Goal: Information Seeking & Learning: Learn about a topic

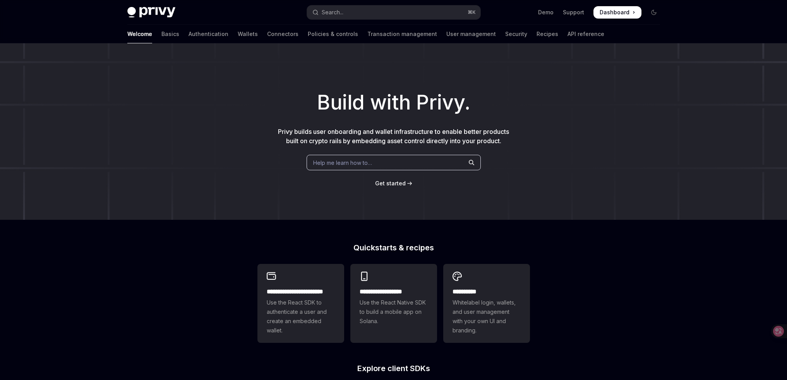
type textarea "*"
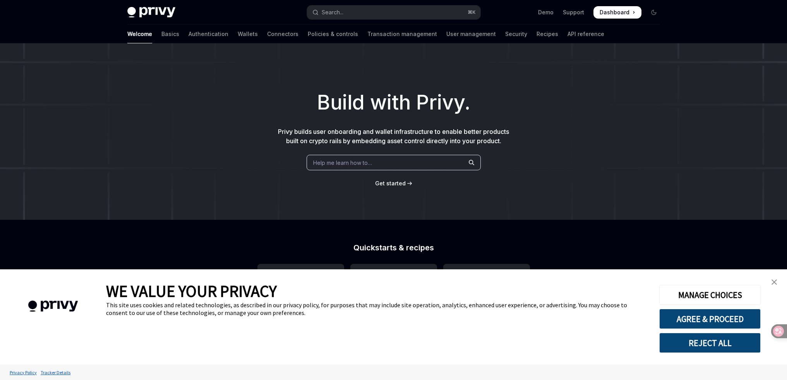
click at [600, 63] on div "Build with Privy. Privy builds user onboarding and wallet infrastructure to ena…" at bounding box center [393, 131] width 787 height 177
click at [623, 14] on span "Dashboard" at bounding box center [615, 13] width 30 height 8
click at [619, 10] on span "Dashboard" at bounding box center [615, 13] width 30 height 8
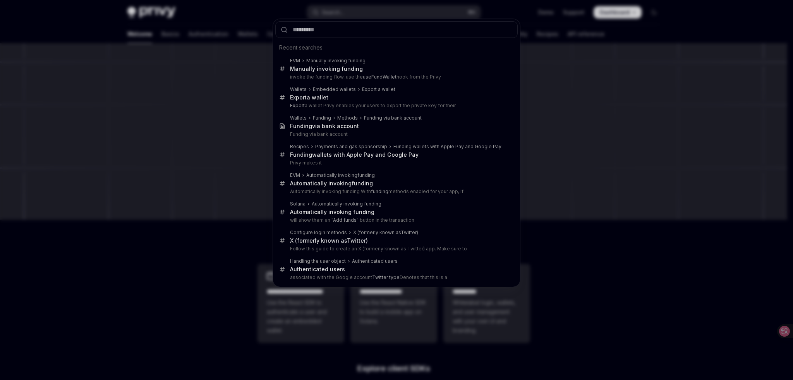
type input "**********"
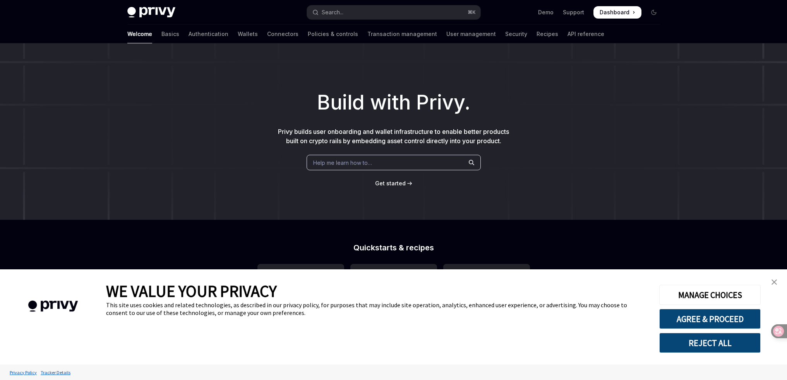
scroll to position [43, 0]
type textarea "*"
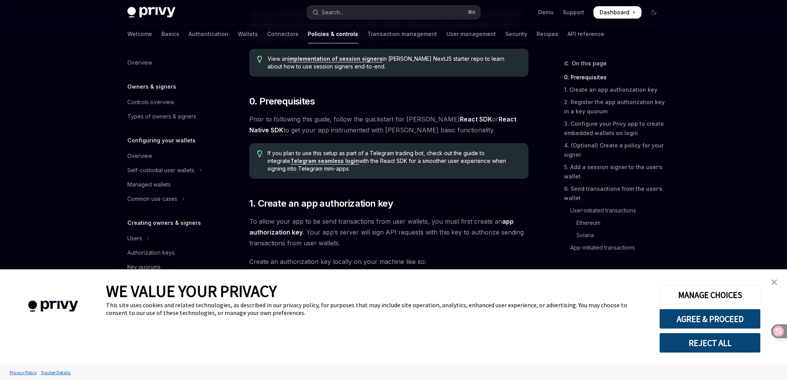
scroll to position [311, 0]
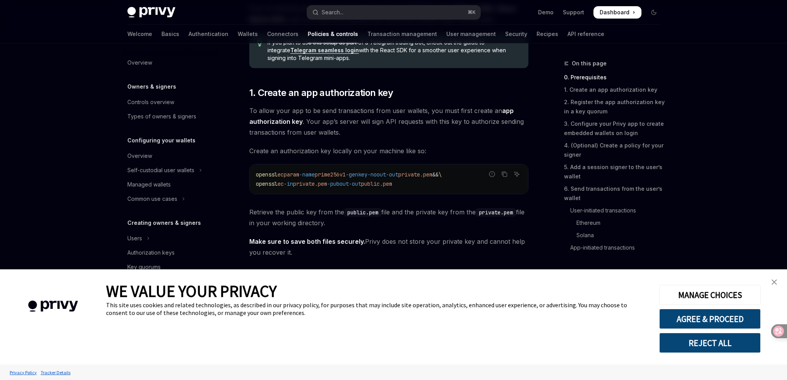
click at [775, 280] on img "close banner" at bounding box center [774, 282] width 5 height 5
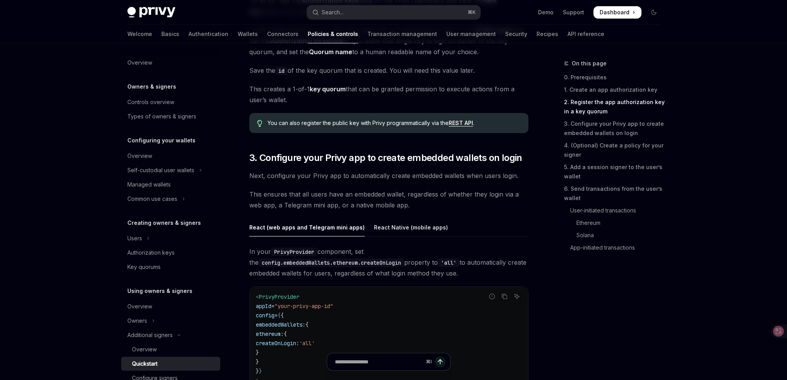
scroll to position [604, 0]
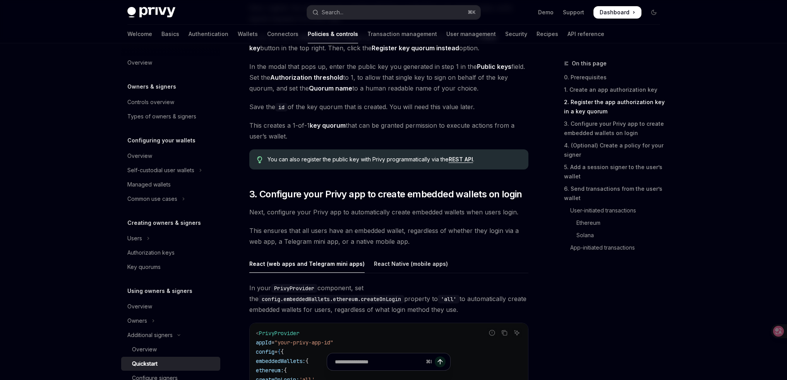
click at [770, 331] on icon at bounding box center [773, 331] width 7 height 6
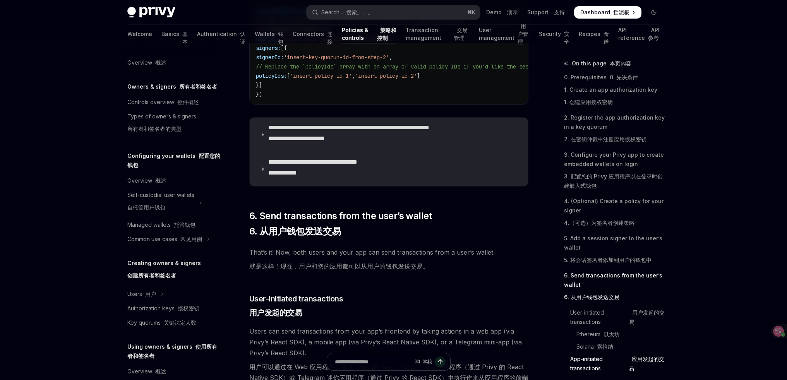
scroll to position [2205, 0]
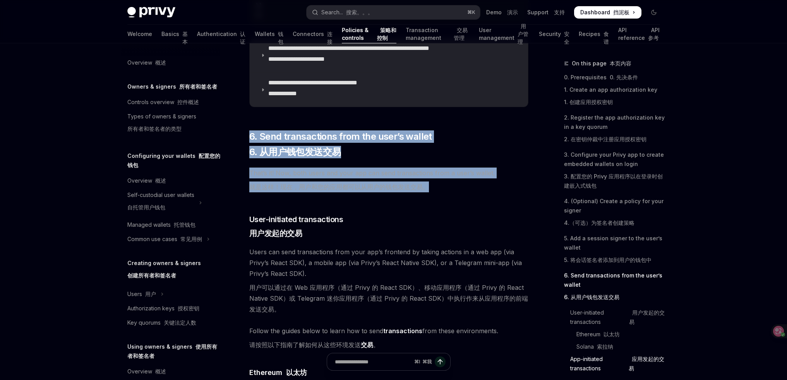
drag, startPoint x: 240, startPoint y: 135, endPoint x: 495, endPoint y: 206, distance: 265.3
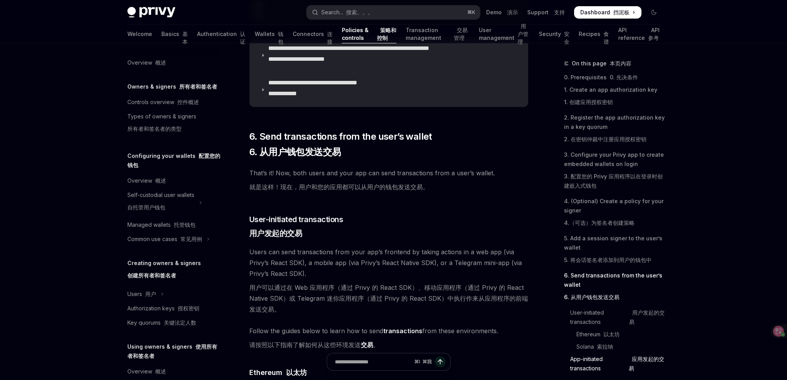
click at [495, 196] on span "That’s it! Now, both users and your app can send transactions from a user’s wal…" at bounding box center [388, 182] width 279 height 28
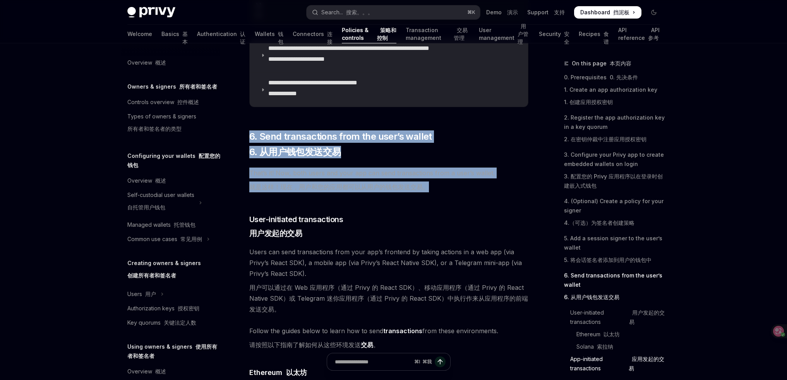
drag, startPoint x: 419, startPoint y: 194, endPoint x: 249, endPoint y: 131, distance: 182.0
drag, startPoint x: 272, startPoint y: 149, endPoint x: 520, endPoint y: 223, distance: 259.3
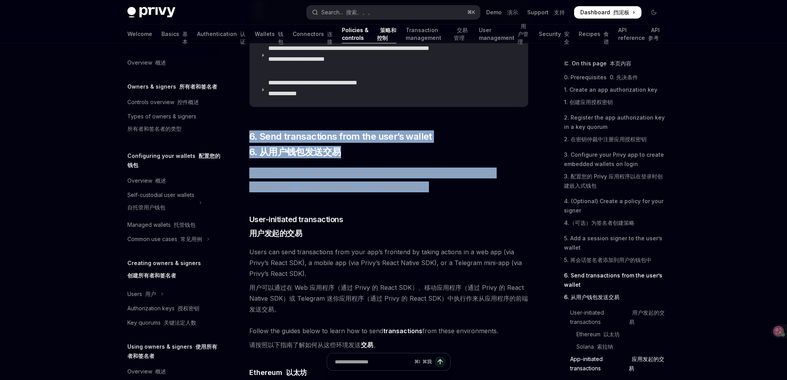
drag, startPoint x: 449, startPoint y: 202, endPoint x: 241, endPoint y: 138, distance: 217.8
drag, startPoint x: 244, startPoint y: 132, endPoint x: 496, endPoint y: 201, distance: 261.9
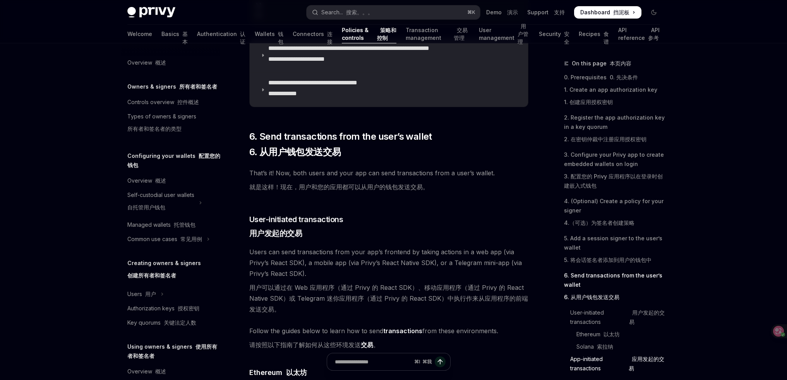
click at [502, 196] on span "That’s it! Now, both users and your app can send transactions from a user’s wal…" at bounding box center [388, 182] width 279 height 28
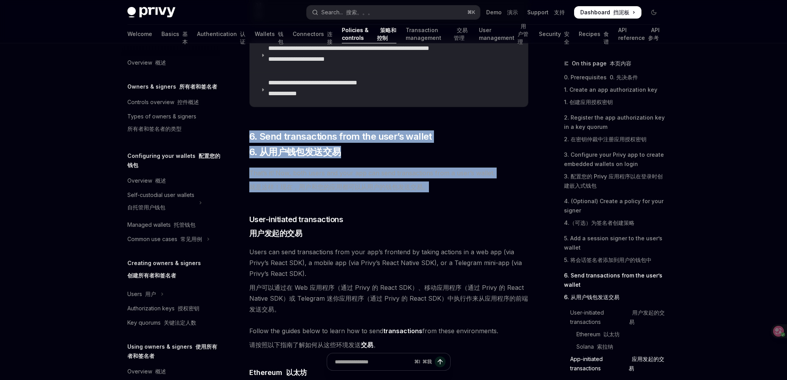
drag, startPoint x: 515, startPoint y: 200, endPoint x: 244, endPoint y: 134, distance: 279.1
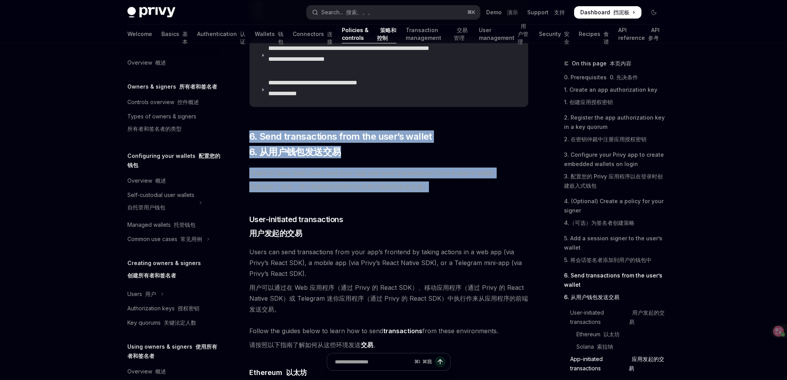
drag, startPoint x: 243, startPoint y: 131, endPoint x: 488, endPoint y: 198, distance: 254.1
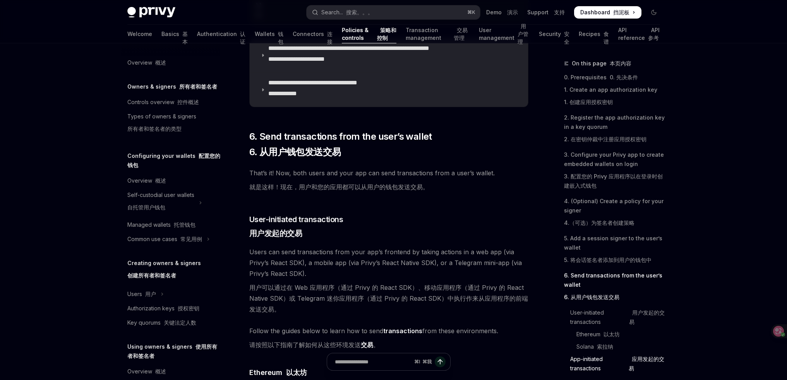
click at [488, 196] on span "That’s it! Now, both users and your app can send transactions from a user’s wal…" at bounding box center [388, 182] width 279 height 28
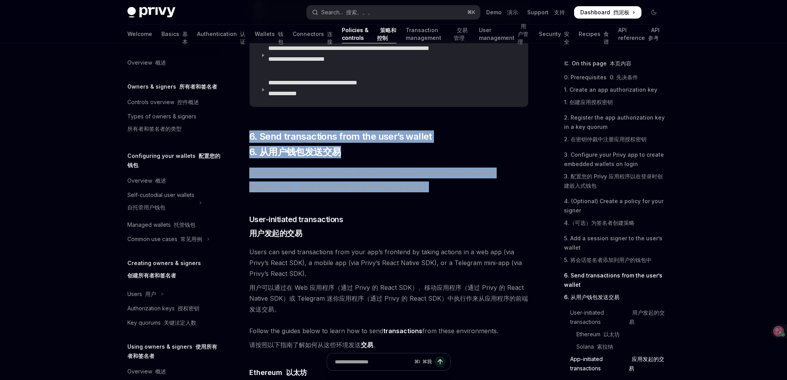
drag, startPoint x: 495, startPoint y: 197, endPoint x: 244, endPoint y: 136, distance: 257.6
drag, startPoint x: 253, startPoint y: 141, endPoint x: 467, endPoint y: 203, distance: 223.4
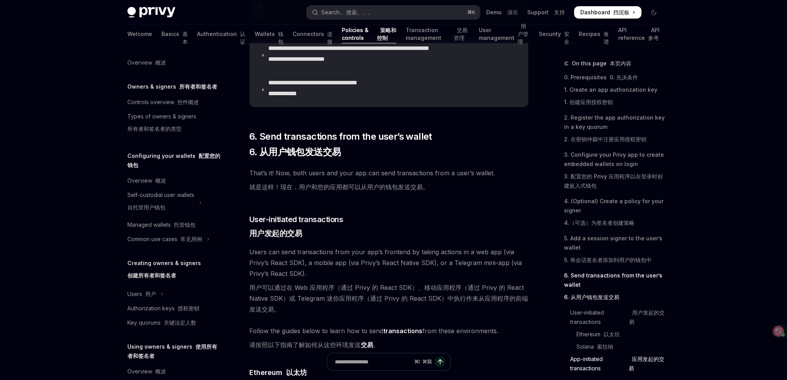
click at [467, 196] on span "That’s it! Now, both users and your app can send transactions from a user’s wal…" at bounding box center [388, 182] width 279 height 28
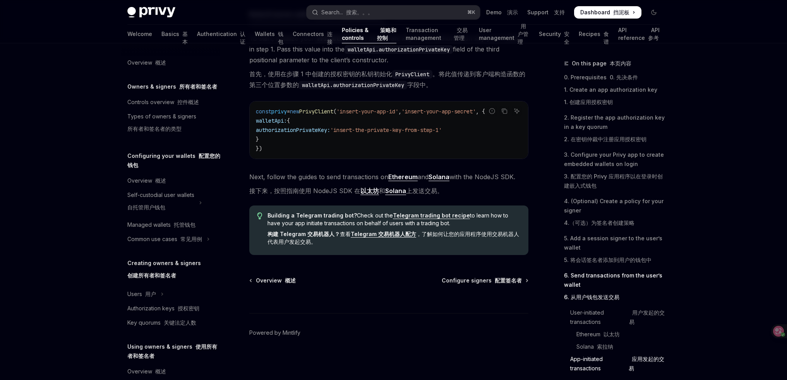
scroll to position [2935, 0]
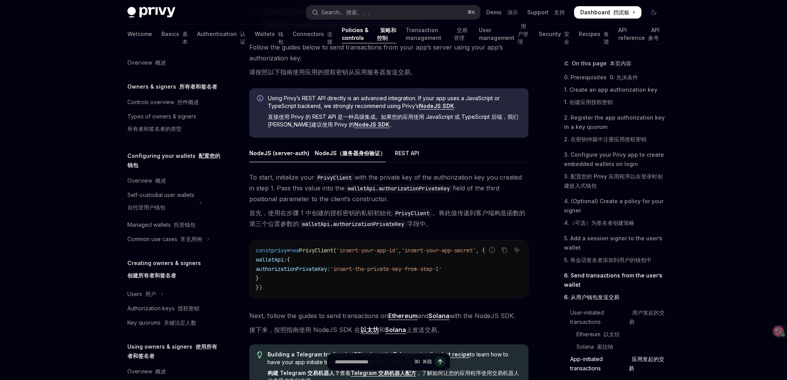
click at [360, 119] on font "直接使用 Privy 的 REST API 是一种高级集成。如果您的应用使用 JavaScript 或 TypeScript 后端，我们强烈建议使用 Priv…" at bounding box center [393, 120] width 251 height 15
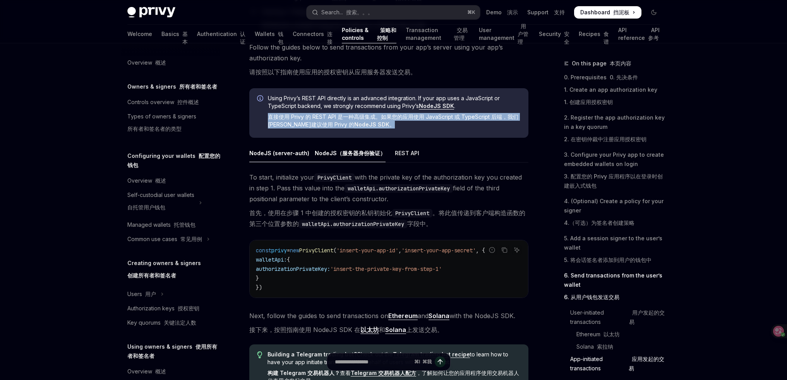
click at [360, 119] on font "直接使用 Privy 的 REST API 是一种高级集成。如果您的应用使用 JavaScript 或 TypeScript 后端，我们强烈建议使用 Priv…" at bounding box center [393, 120] width 251 height 15
click at [380, 121] on font "直接使用 Privy 的 REST API 是一种高级集成。如果您的应用使用 JavaScript 或 TypeScript 后端，我们强烈建议使用 Priv…" at bounding box center [393, 120] width 251 height 15
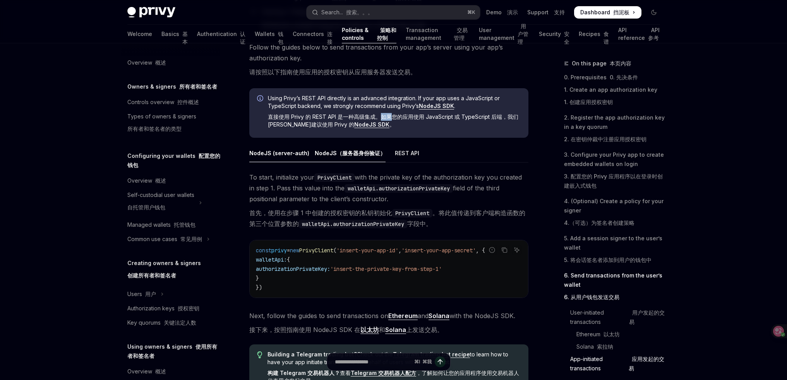
click at [380, 121] on font "直接使用 Privy 的 REST API 是一种高级集成。如果您的应用使用 JavaScript 或 TypeScript 后端，我们强烈建议使用 Priv…" at bounding box center [393, 120] width 251 height 15
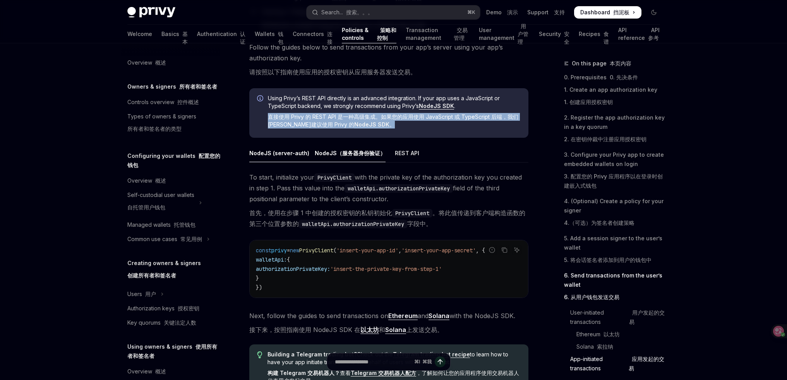
click at [380, 121] on font "直接使用 Privy 的 REST API 是一种高级集成。如果您的应用使用 JavaScript 或 TypeScript 后端，我们强烈建议使用 Priv…" at bounding box center [393, 120] width 251 height 15
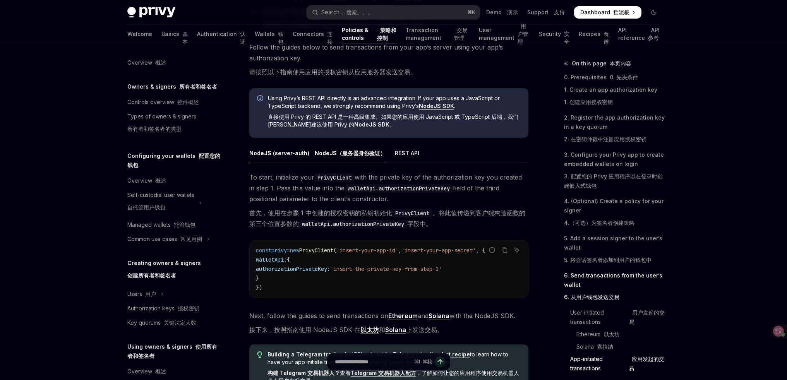
click at [361, 120] on font "直接使用 Privy 的 REST API 是一种高级集成。如果您的应用使用 JavaScript 或 TypeScript 后端，我们强烈建议使用 Priv…" at bounding box center [393, 120] width 251 height 15
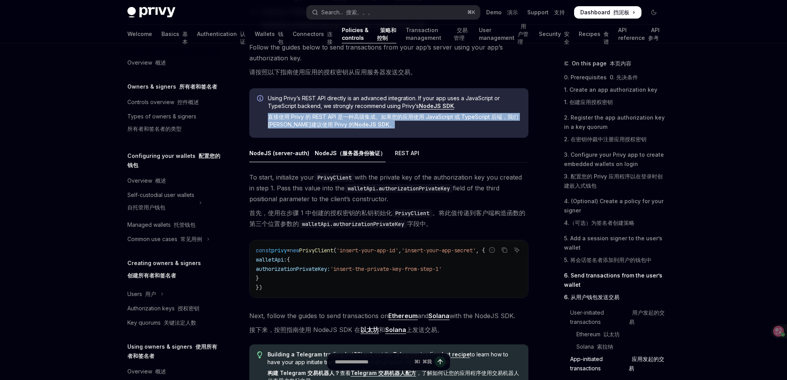
click at [361, 120] on font "直接使用 Privy 的 REST API 是一种高级集成。如果您的应用使用 JavaScript 或 TypeScript 后端，我们强烈建议使用 Priv…" at bounding box center [393, 120] width 251 height 15
click at [377, 120] on font "直接使用 Privy 的 REST API 是一种高级集成。如果您的应用使用 JavaScript 或 TypeScript 后端，我们强烈建议使用 Priv…" at bounding box center [393, 120] width 251 height 15
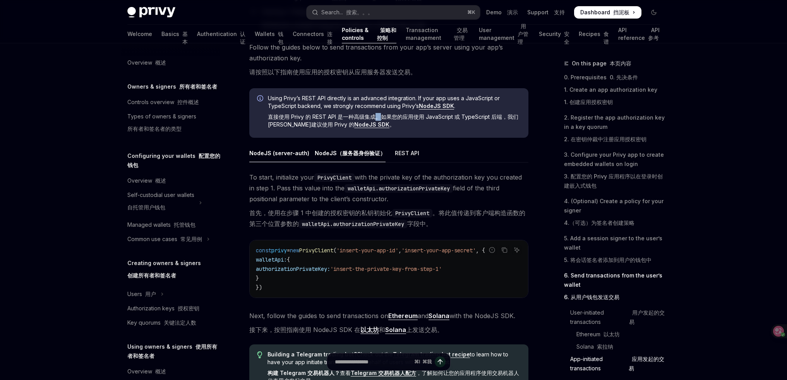
click at [377, 120] on font "直接使用 Privy 的 REST API 是一种高级集成。如果您的应用使用 JavaScript 或 TypeScript 后端，我们强烈建议使用 Priv…" at bounding box center [393, 120] width 251 height 15
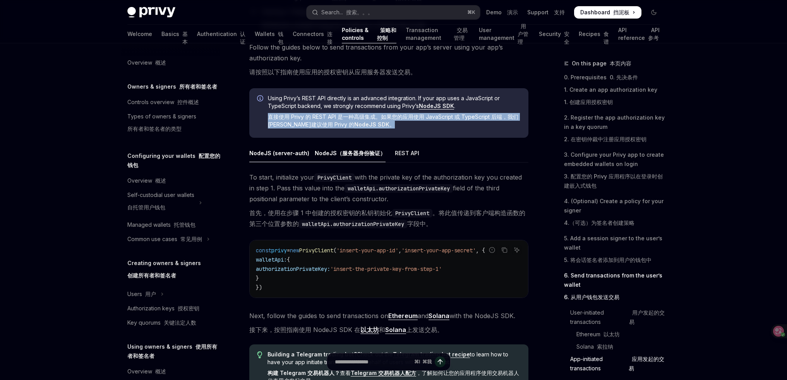
click at [377, 120] on font "直接使用 Privy 的 REST API 是一种高级集成。如果您的应用使用 JavaScript 或 TypeScript 后端，我们强烈建议使用 Priv…" at bounding box center [393, 120] width 251 height 15
click at [392, 122] on font "直接使用 Privy 的 REST API 是一种高级集成。如果您的应用使用 JavaScript 或 TypeScript 后端，我们强烈建议使用 Priv…" at bounding box center [393, 120] width 251 height 15
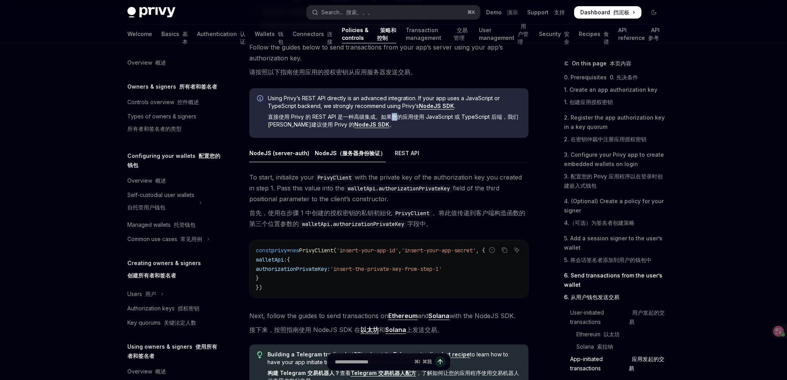
click at [392, 122] on font "直接使用 Privy 的 REST API 是一种高级集成。如果您的应用使用 JavaScript 或 TypeScript 后端，我们强烈建议使用 Priv…" at bounding box center [393, 120] width 251 height 15
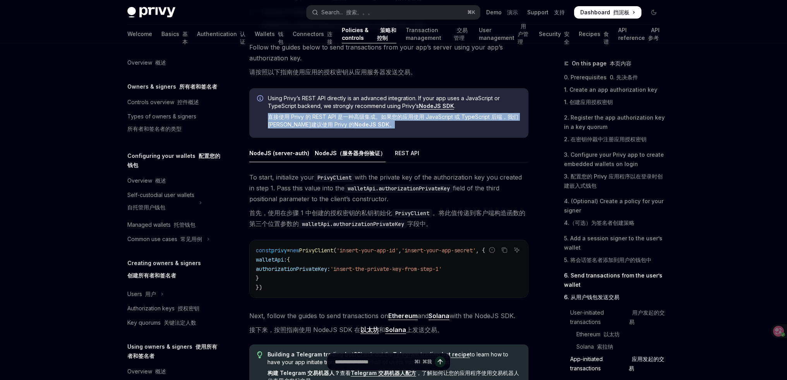
click at [392, 122] on font "直接使用 Privy 的 REST API 是一种高级集成。如果您的应用使用 JavaScript 或 TypeScript 后端，我们强烈建议使用 Priv…" at bounding box center [393, 120] width 251 height 15
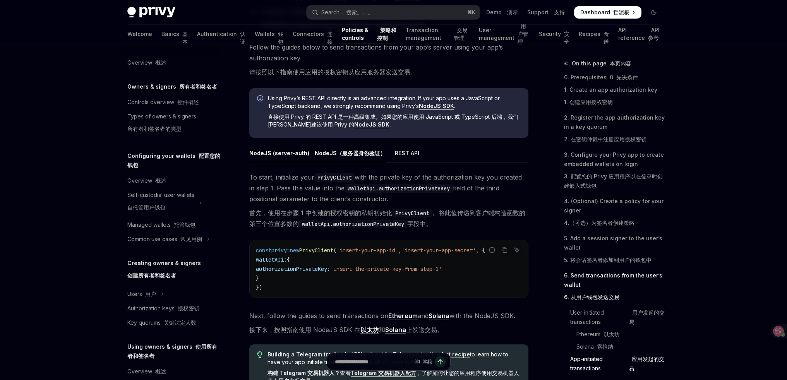
click at [366, 118] on font "直接使用 Privy 的 REST API 是一种高级集成。如果您的应用使用 JavaScript 或 TypeScript 后端，我们强烈建议使用 Priv…" at bounding box center [393, 120] width 251 height 15
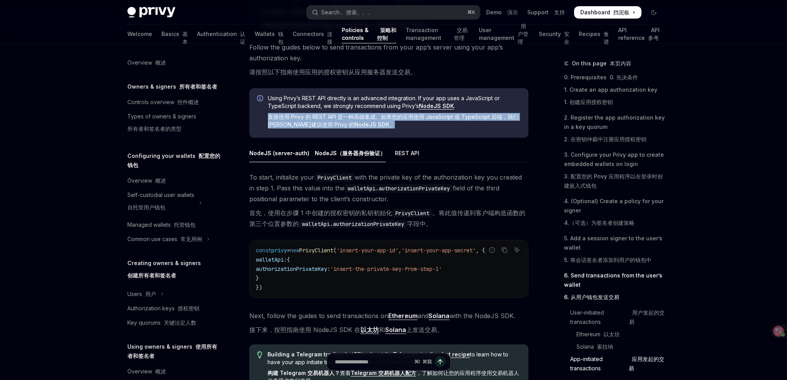
click at [366, 118] on font "直接使用 Privy 的 REST API 是一种高级集成。如果您的应用使用 JavaScript 或 TypeScript 后端，我们强烈建议使用 Priv…" at bounding box center [393, 120] width 251 height 15
click at [391, 123] on font "直接使用 Privy 的 REST API 是一种高级集成。如果您的应用使用 JavaScript 或 TypeScript 后端，我们强烈建议使用 Priv…" at bounding box center [393, 120] width 251 height 15
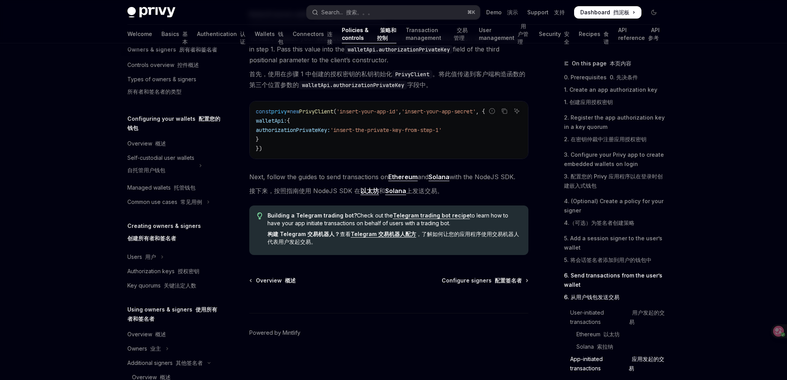
scroll to position [0, 0]
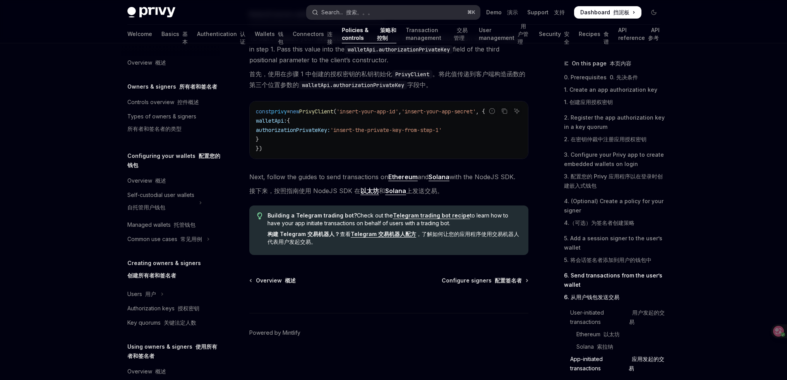
click at [412, 11] on button "Search... 搜索。。。 ⌘ K" at bounding box center [394, 12] width 174 height 14
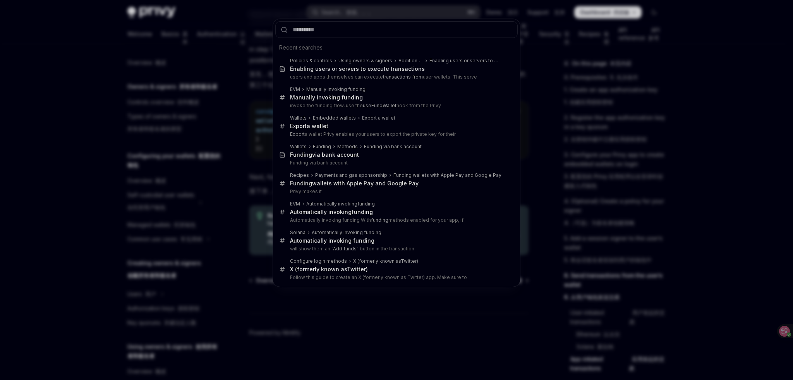
type input "**********"
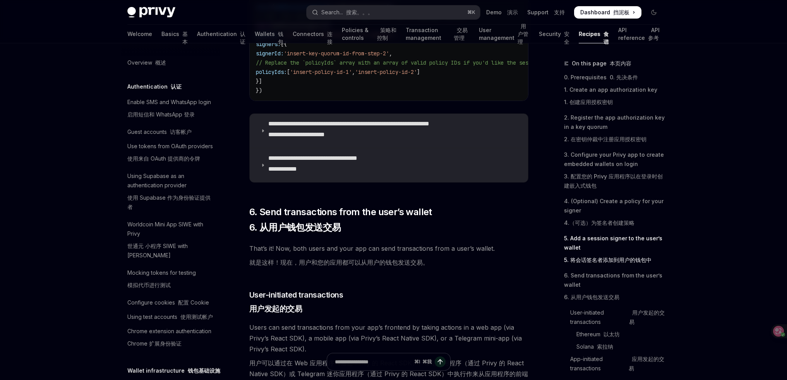
scroll to position [1784, 0]
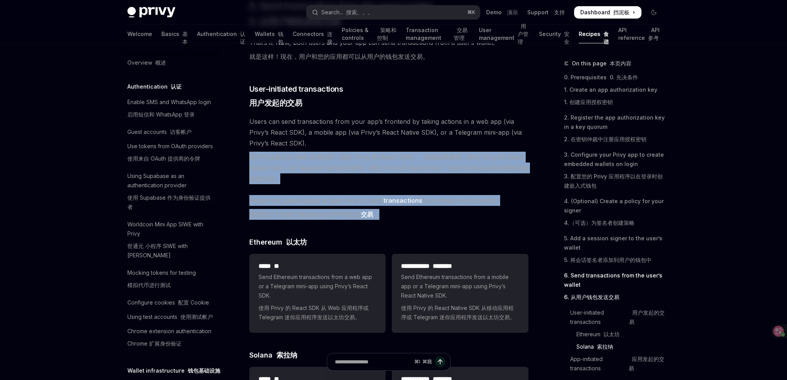
drag, startPoint x: 248, startPoint y: 171, endPoint x: 511, endPoint y: 233, distance: 270.6
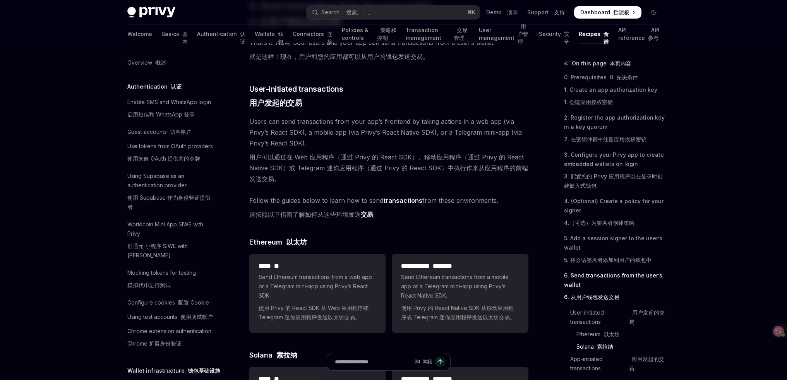
click at [511, 223] on span "Follow the guides below to learn how to send transactions from these environmen…" at bounding box center [388, 209] width 279 height 28
click at [413, 205] on link "transactions" at bounding box center [402, 201] width 39 height 8
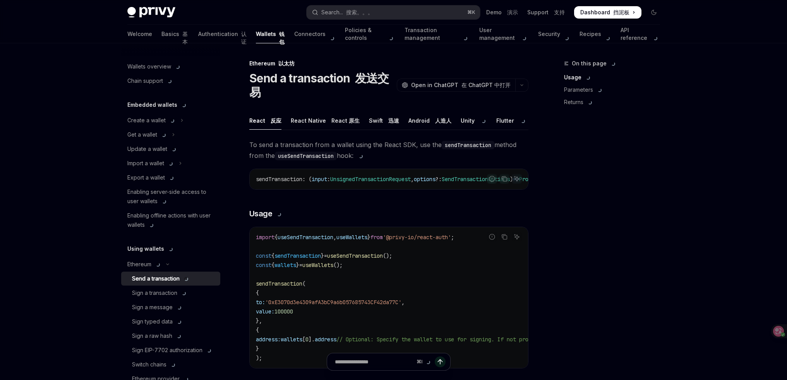
type textarea "*"
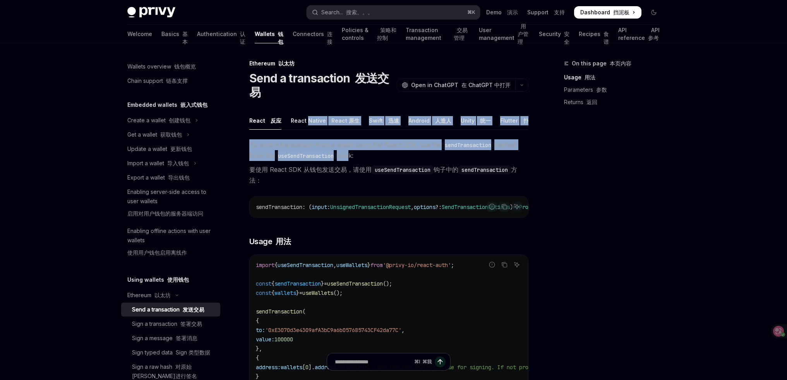
drag, startPoint x: 305, startPoint y: 122, endPoint x: 351, endPoint y: 158, distance: 58.4
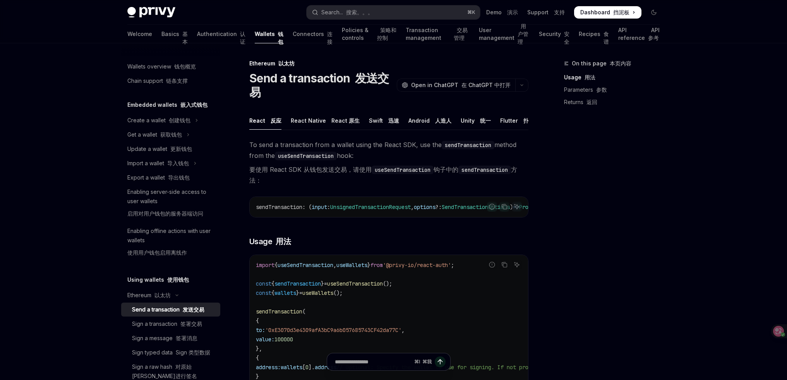
click at [630, 213] on div "On this page 本页内容 Usage 用法 Parameters 参数 Returns 返回" at bounding box center [608, 219] width 118 height 321
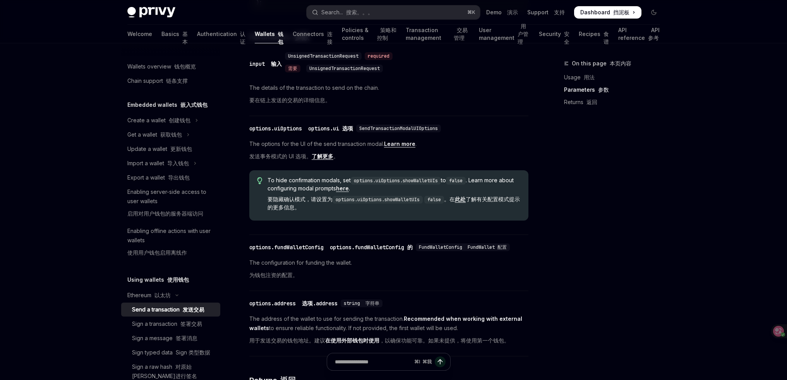
scroll to position [445, 0]
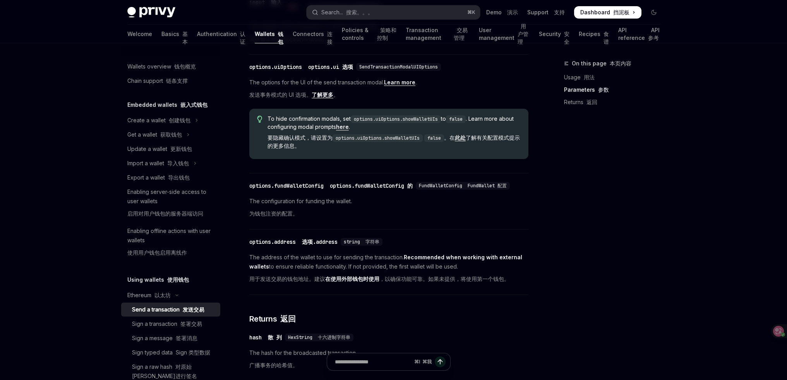
click at [394, 142] on code "options.uiOptions.showWalletUIs" at bounding box center [378, 138] width 90 height 8
click at [400, 142] on code "options.uiOptions.showWalletUIs" at bounding box center [378, 138] width 90 height 8
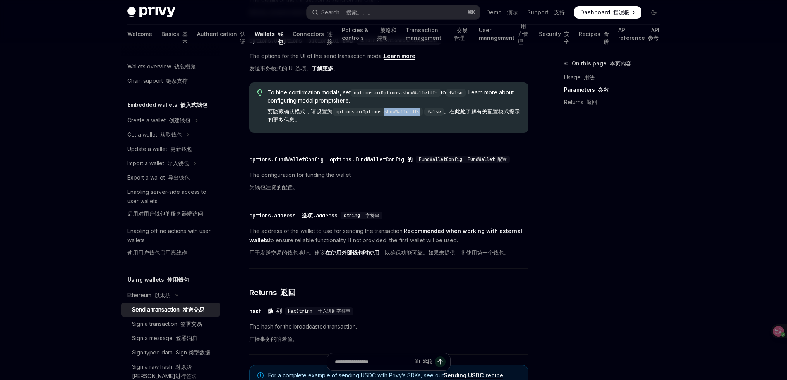
scroll to position [401, 0]
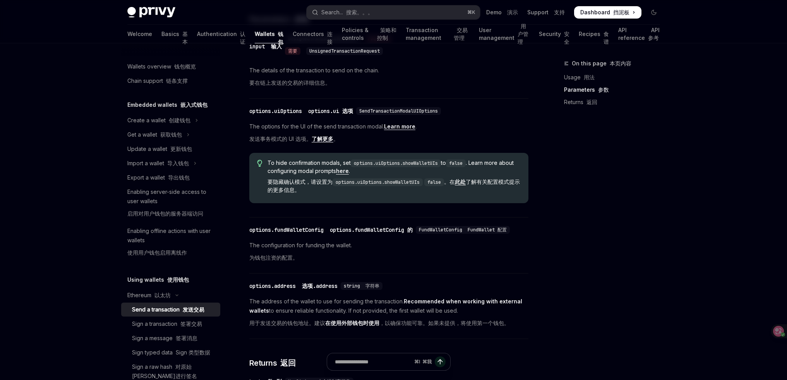
click at [367, 186] on code "options.uiOptions.showWalletUIs" at bounding box center [378, 183] width 90 height 8
click at [406, 186] on code "options.uiOptions.showWalletUIs" at bounding box center [378, 183] width 90 height 8
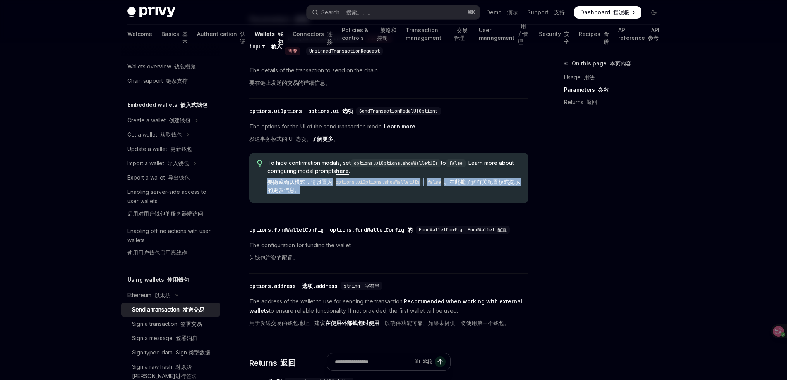
click at [406, 186] on code "options.uiOptions.showWalletUIs" at bounding box center [378, 183] width 90 height 8
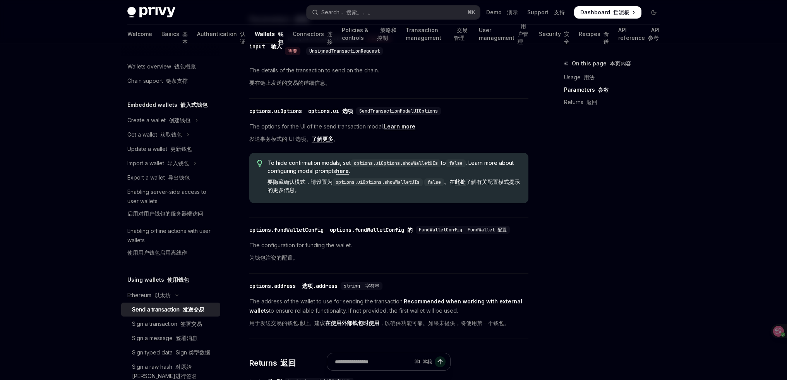
click at [494, 234] on div "​ options.fundWalletConfig options.fundWalletConfig 的 FundWalletConfig FundWall…" at bounding box center [381, 230] width 264 height 8
click at [375, 187] on span "To hide confirmation modals, set options.uiOptions.showWalletUIs to false . Lea…" at bounding box center [394, 178] width 253 height 38
click at [381, 186] on code "options.uiOptions.showWalletUIs" at bounding box center [378, 183] width 90 height 8
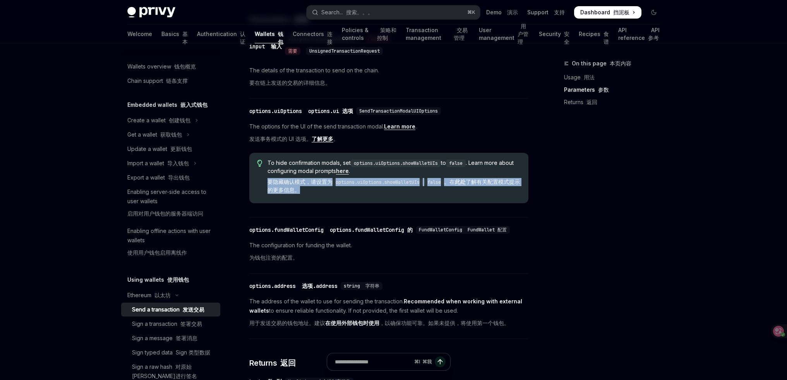
click at [381, 186] on code "options.uiOptions.showWalletUIs" at bounding box center [378, 183] width 90 height 8
click at [392, 186] on code "options.uiOptions.showWalletUIs" at bounding box center [378, 183] width 90 height 8
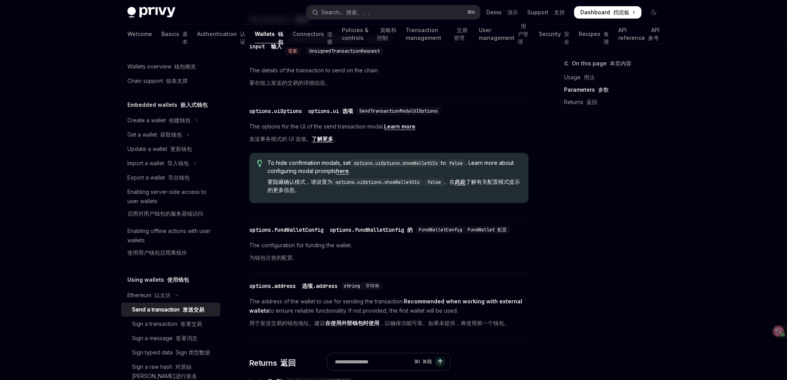
click at [303, 266] on span "The configuration for funding the wallet. 为钱包注资的配置。" at bounding box center [388, 253] width 279 height 25
click at [308, 266] on span "The configuration for funding the wallet. 为钱包注资的配置。" at bounding box center [388, 253] width 279 height 25
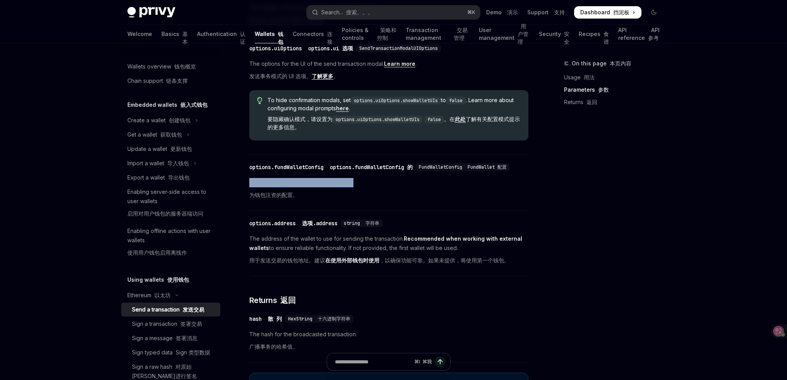
scroll to position [464, 0]
click at [291, 263] on font "用于发送交易的钱包地址。建议 在使用外部钱包时使用 ，以确保功能可靠。如果未提供，将使用第一个钱包。" at bounding box center [379, 260] width 260 height 7
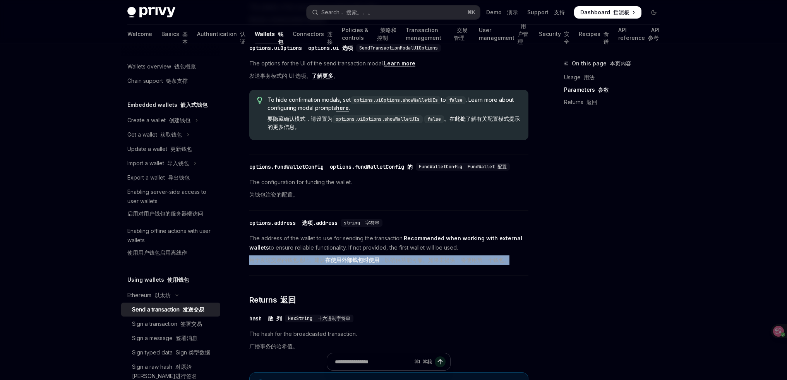
click at [291, 263] on font "用于发送交易的钱包地址。建议 在使用外部钱包时使用 ，以确保功能可靠。如果未提供，将使用第一个钱包。" at bounding box center [379, 260] width 260 height 7
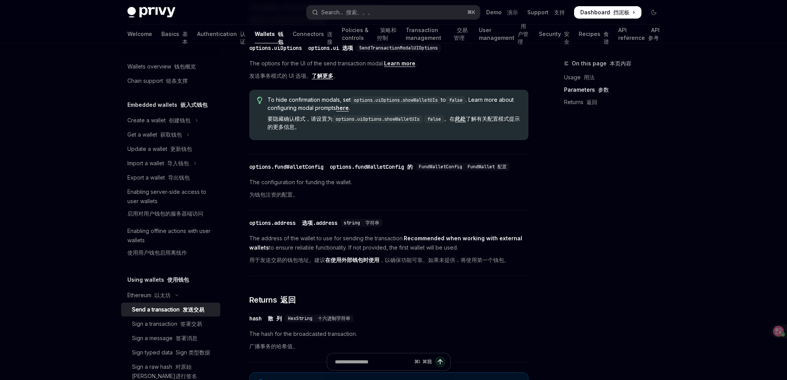
drag, startPoint x: 417, startPoint y: 284, endPoint x: 411, endPoint y: 284, distance: 5.8
click at [417, 263] on font "用于发送交易的钱包地址。建议 在使用外部钱包时使用 ，以确保功能可靠。如果未提供，将使用第一个钱包。" at bounding box center [379, 260] width 260 height 7
drag, startPoint x: 382, startPoint y: 281, endPoint x: 520, endPoint y: 284, distance: 137.9
click at [520, 268] on span "The address of the wallet to use for sending the transaction. Recommended when …" at bounding box center [388, 251] width 279 height 34
drag, startPoint x: 520, startPoint y: 284, endPoint x: 534, endPoint y: 284, distance: 13.6
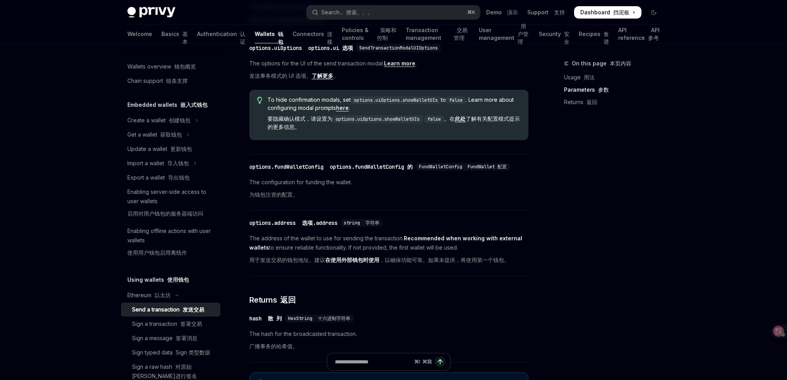
click at [521, 268] on span "The address of the wallet to use for sending the transaction. Recommended when …" at bounding box center [388, 251] width 279 height 34
drag, startPoint x: 534, startPoint y: 284, endPoint x: 387, endPoint y: 284, distance: 146.4
click at [387, 284] on div "On this page 本页内容 Usage 用法 Parameters 参数 Returns 返回 Ethereum 以太坊 Send a transac…" at bounding box center [393, 63] width 545 height 968
click at [387, 263] on font "用于发送交易的钱包地址。建议 在使用外部钱包时使用 ，以确保功能可靠。如果未提供，将使用第一个钱包。" at bounding box center [379, 260] width 260 height 7
drag, startPoint x: 385, startPoint y: 282, endPoint x: 519, endPoint y: 285, distance: 133.3
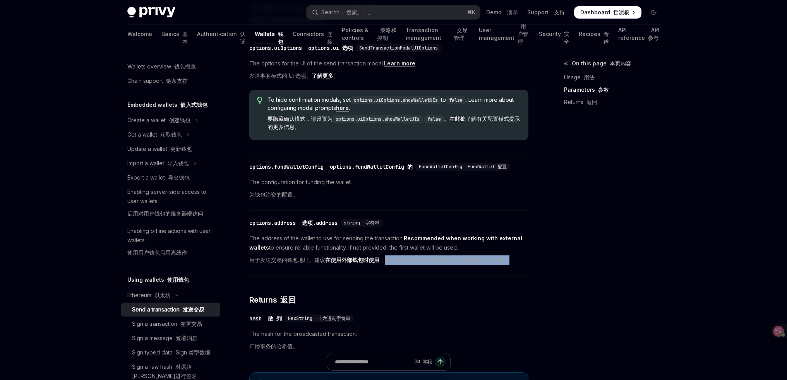
click at [518, 268] on span "The address of the wallet to use for sending the transaction. Recommended when …" at bounding box center [388, 251] width 279 height 34
click at [519, 268] on span "The address of the wallet to use for sending the transaction. Recommended when …" at bounding box center [388, 251] width 279 height 34
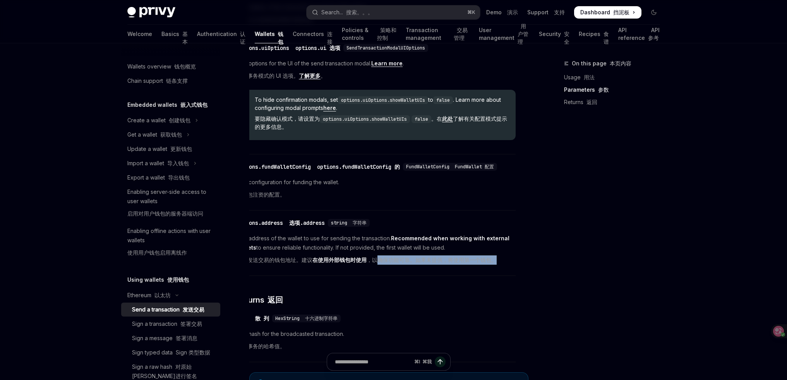
drag, startPoint x: 452, startPoint y: 285, endPoint x: 542, endPoint y: 288, distance: 89.5
click at [542, 288] on div "On this page 本页内容 Usage 用法 Parameters 参数 Returns 返回 Ethereum 以太坊 Send a transac…" at bounding box center [393, 63] width 545 height 968
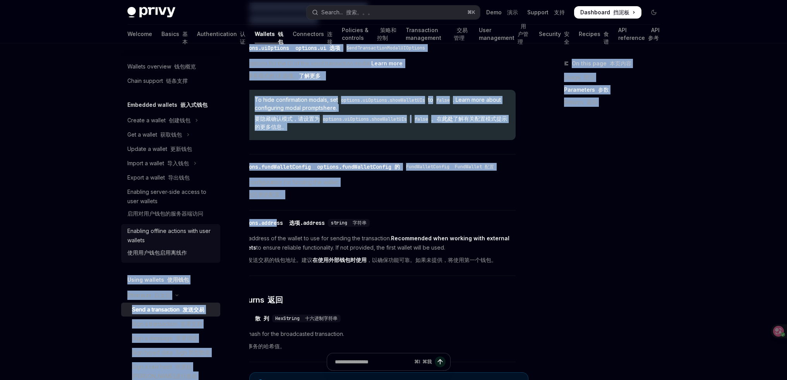
scroll to position [0, 0]
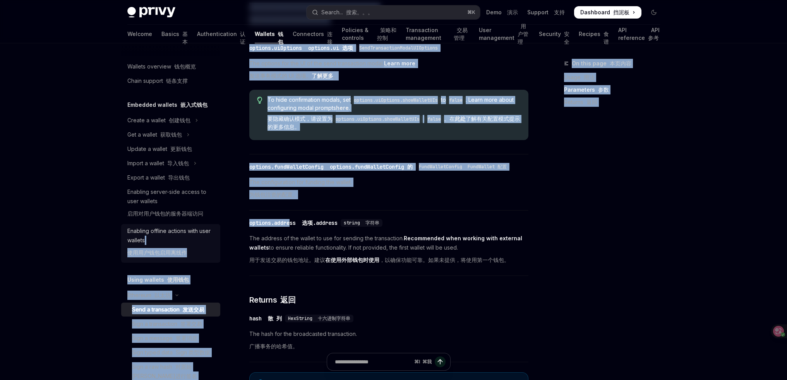
drag, startPoint x: 277, startPoint y: 247, endPoint x: 173, endPoint y: 242, distance: 104.7
click at [173, 242] on div "Wallets overview 钱包概览 Chain support 链条支撑 Embedded wallets 嵌入式钱包 Create a wallet…" at bounding box center [394, 63] width 570 height 968
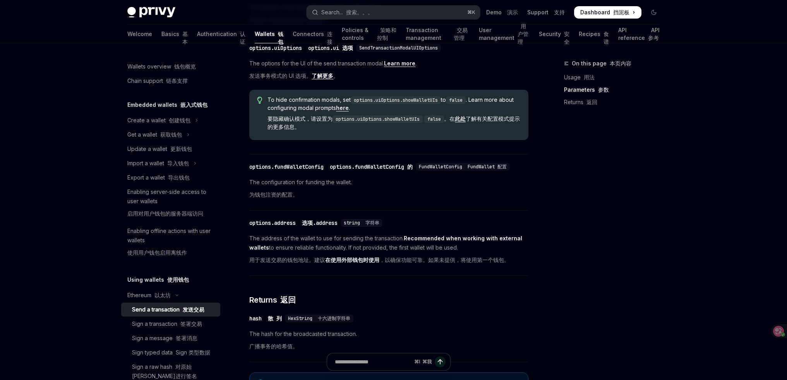
click at [315, 260] on span "The address of the wallet to use for sending the transaction. Recommended when …" at bounding box center [388, 251] width 279 height 34
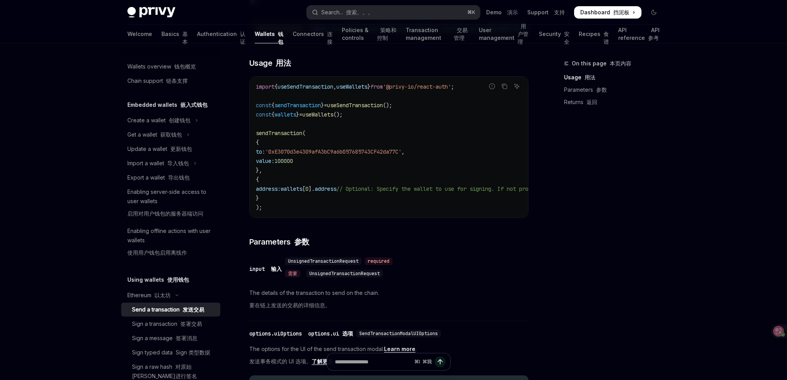
scroll to position [134, 0]
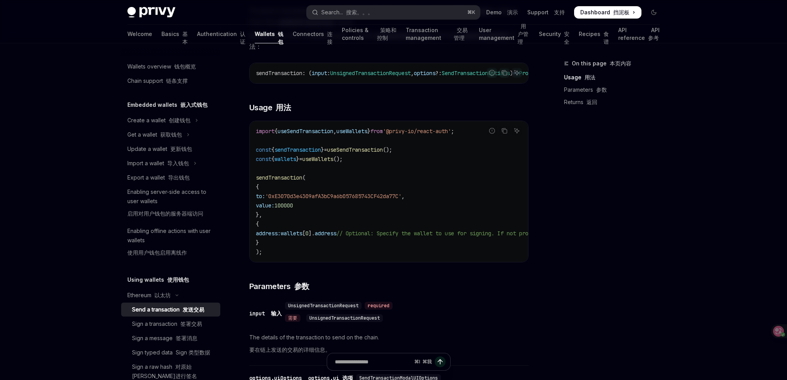
click at [281, 237] on span "address:" at bounding box center [268, 233] width 25 height 7
click at [303, 237] on span "wallets" at bounding box center [292, 233] width 22 height 7
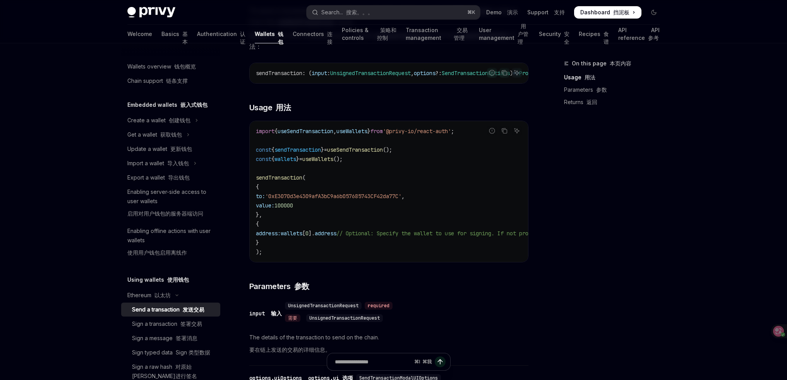
click at [303, 237] on span "wallets" at bounding box center [292, 233] width 22 height 7
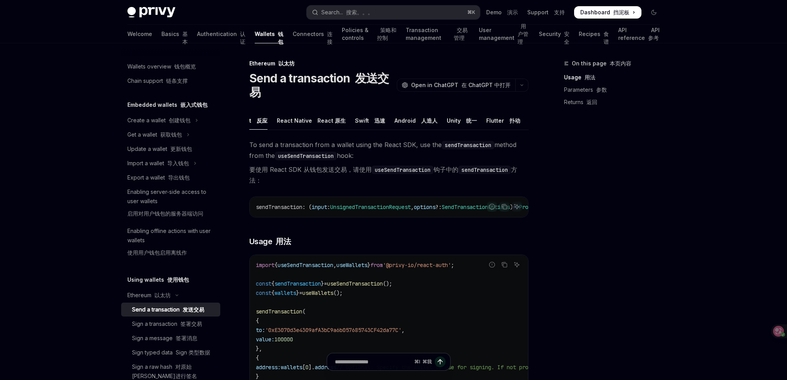
scroll to position [0, 0]
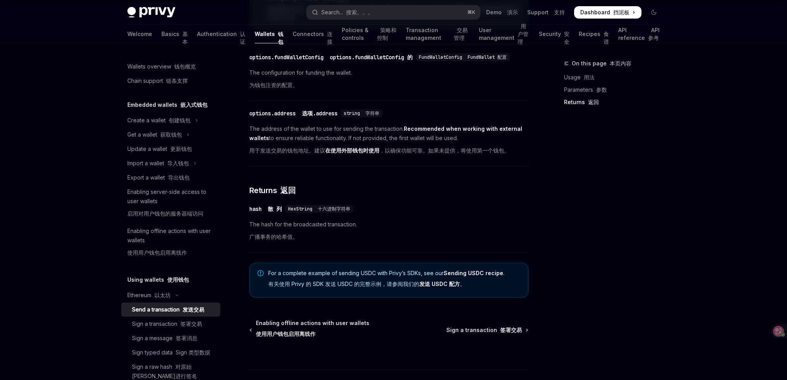
scroll to position [570, 0]
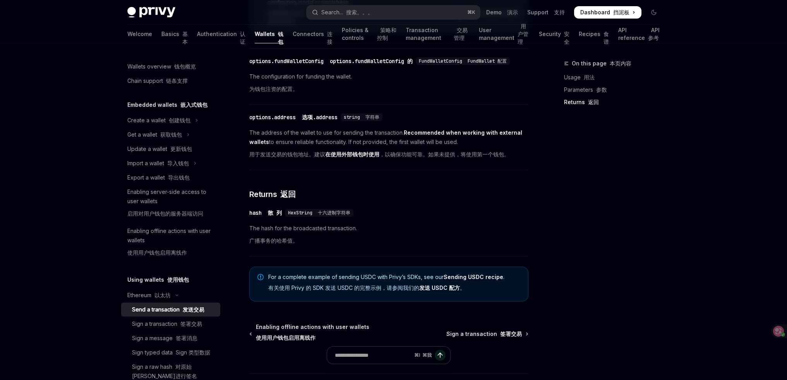
click at [428, 158] on font "用于发送交易的钱包地址。建议 在使用外部钱包时使用 ，以确保功能可靠。如果未提供，将使用第一个钱包。" at bounding box center [379, 154] width 260 height 7
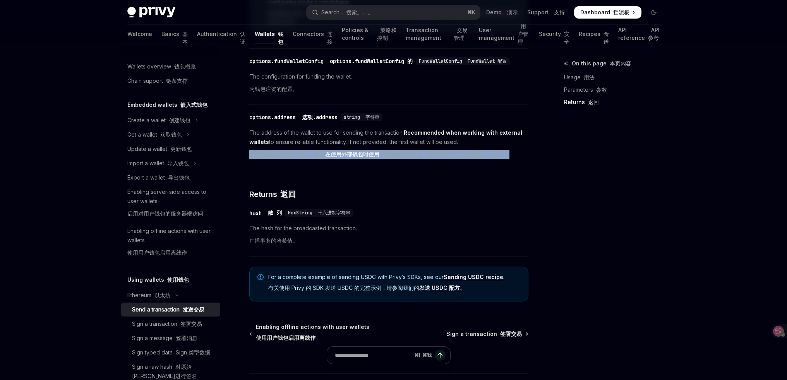
click at [428, 158] on font "用于发送交易的钱包地址。建议 在使用外部钱包时使用 ，以确保功能可靠。如果未提供，将使用第一个钱包。" at bounding box center [379, 154] width 260 height 7
click at [410, 158] on font "用于发送交易的钱包地址。建议 在使用外部钱包时使用 ，以确保功能可靠。如果未提供，将使用第一个钱包。" at bounding box center [379, 154] width 260 height 7
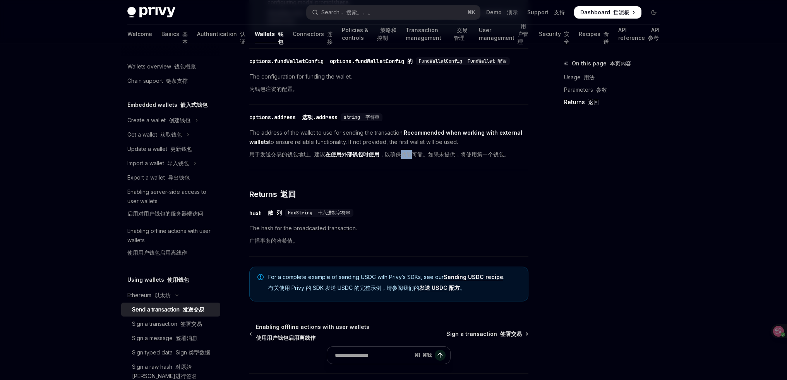
click at [410, 158] on font "用于发送交易的钱包地址。建议 在使用外部钱包时使用 ，以确保功能可靠。如果未提供，将使用第一个钱包。" at bounding box center [379, 154] width 260 height 7
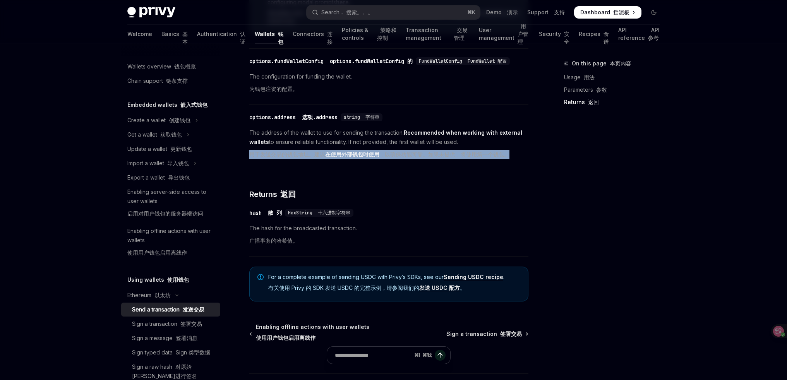
click at [410, 158] on font "用于发送交易的钱包地址。建议 在使用外部钱包时使用 ，以确保功能可靠。如果未提供，将使用第一个钱包。" at bounding box center [379, 154] width 260 height 7
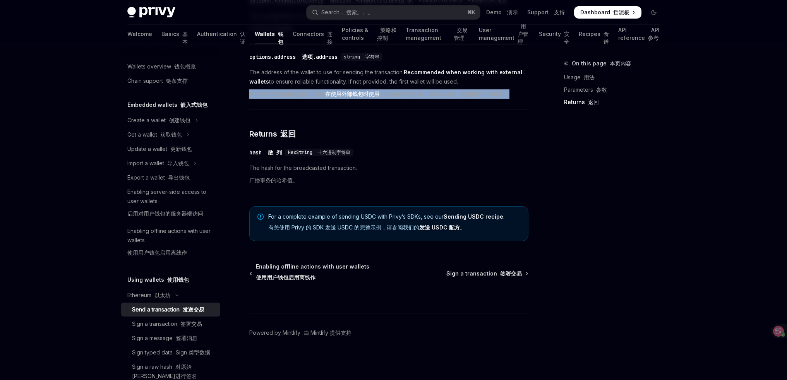
scroll to position [275, 0]
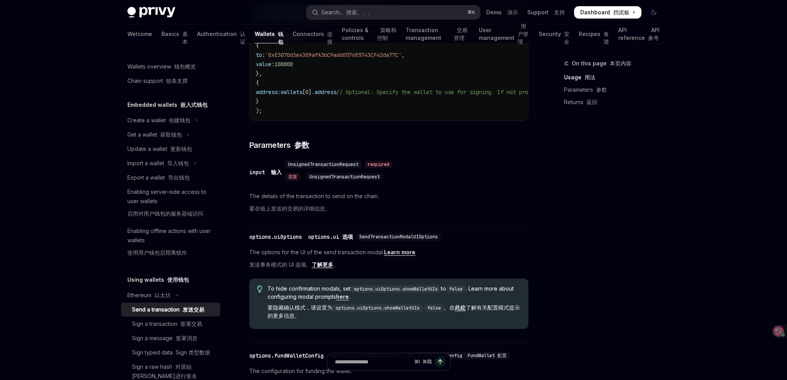
click at [361, 20] on div "Privy Docs home page Search... 搜索。。。 ⌘ K Demo 演示 Support 支持 Dashboard Dashboard…" at bounding box center [393, 12] width 533 height 25
click at [364, 14] on font "搜索。。。" at bounding box center [359, 12] width 27 height 7
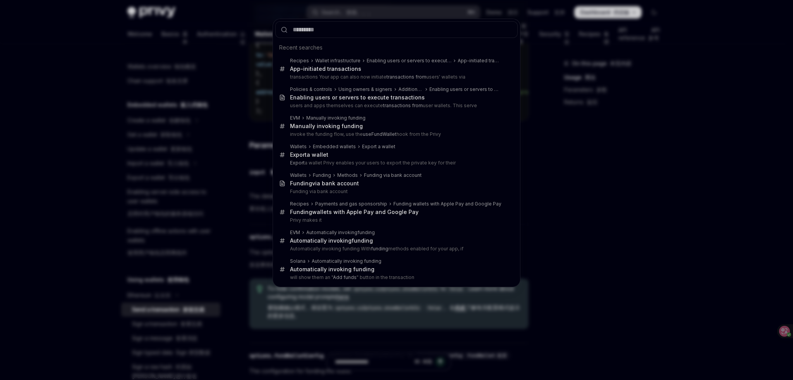
type input "**********"
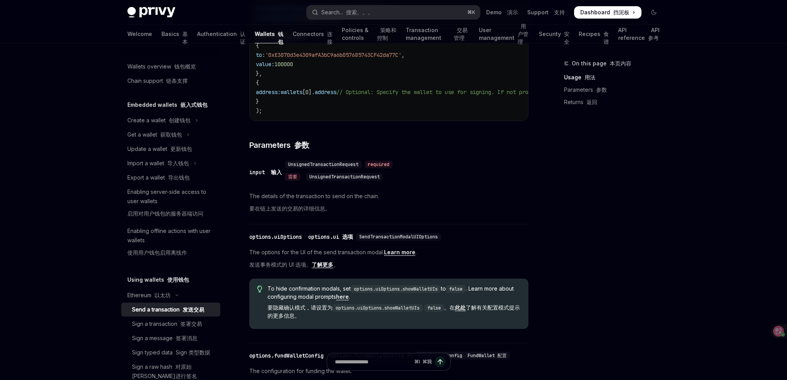
type textarea "*"
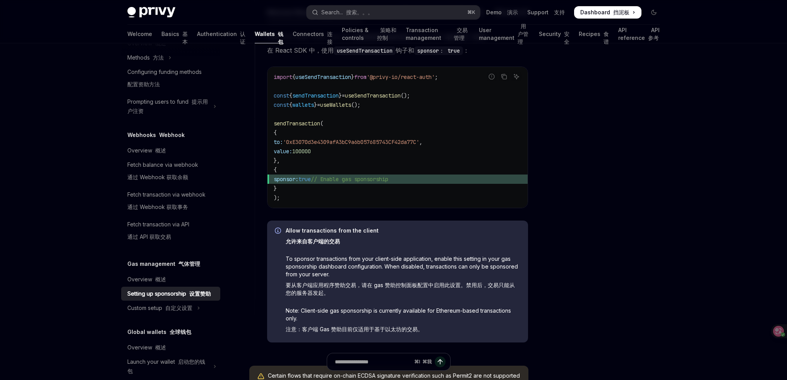
scroll to position [548, 0]
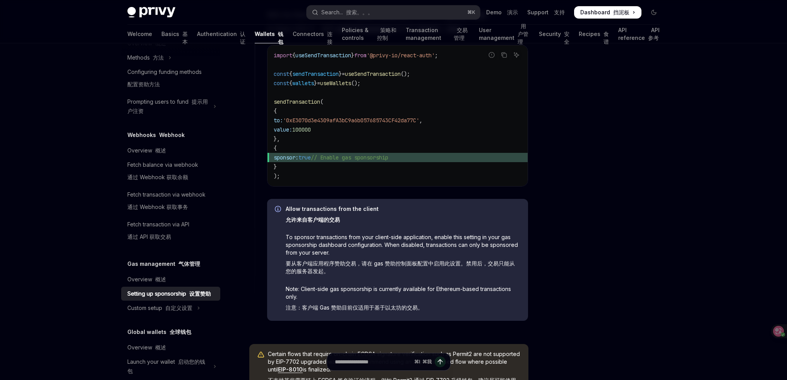
click at [298, 244] on span "To sponsor transactions from your client-side application, enable this setting …" at bounding box center [403, 256] width 235 height 45
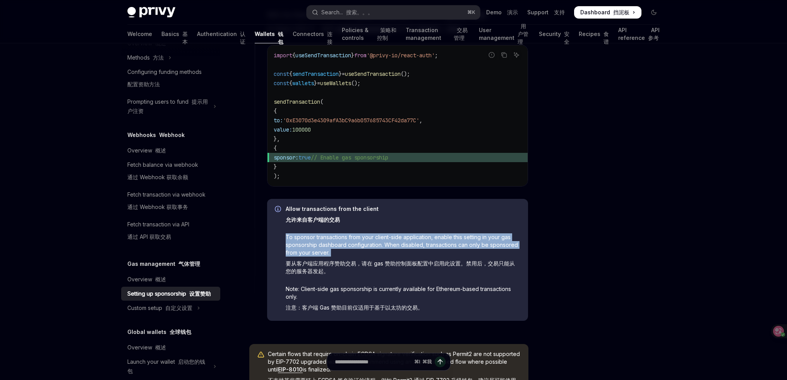
click at [298, 244] on span "To sponsor transactions from your client-side application, enable this setting …" at bounding box center [403, 256] width 235 height 45
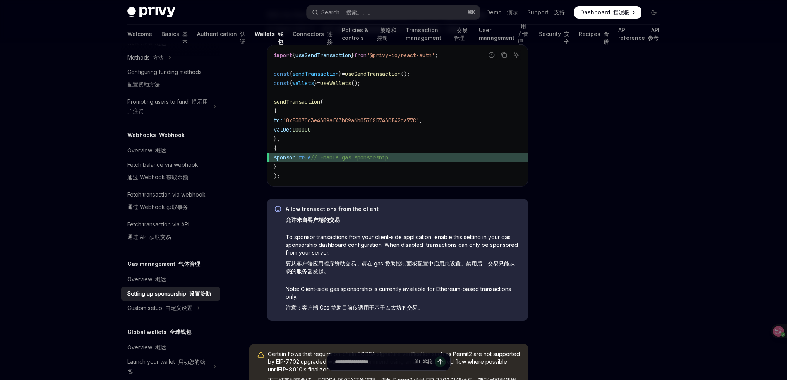
click at [292, 159] on span "sponsor: true // Enable gas sponsorship" at bounding box center [398, 157] width 248 height 9
click at [299, 161] on span "sponsor:" at bounding box center [286, 157] width 25 height 7
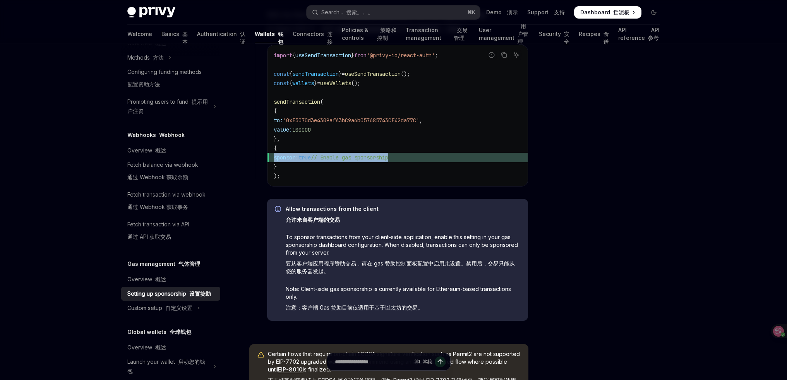
click at [311, 161] on span "true" at bounding box center [305, 157] width 12 height 7
click at [299, 161] on span "sponsor:" at bounding box center [286, 157] width 25 height 7
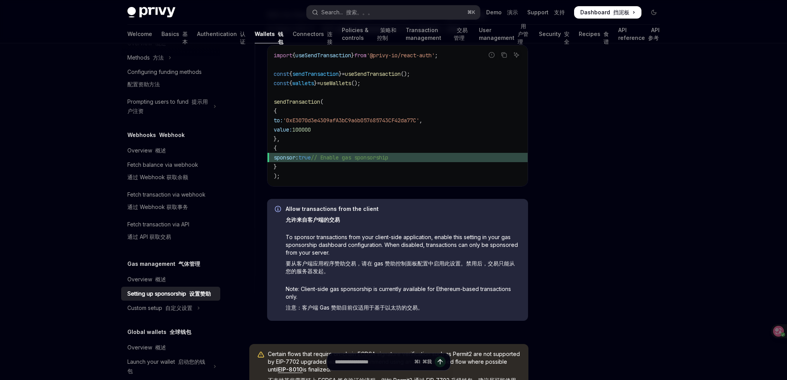
click at [299, 161] on span "sponsor:" at bounding box center [286, 157] width 25 height 7
click at [292, 161] on span "sponsor:" at bounding box center [286, 157] width 25 height 7
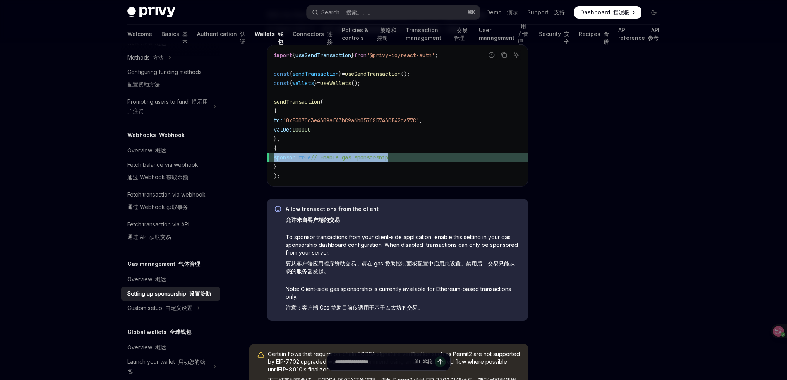
click at [299, 161] on span "sponsor:" at bounding box center [286, 157] width 25 height 7
click at [294, 161] on span "sponsor:" at bounding box center [286, 157] width 25 height 7
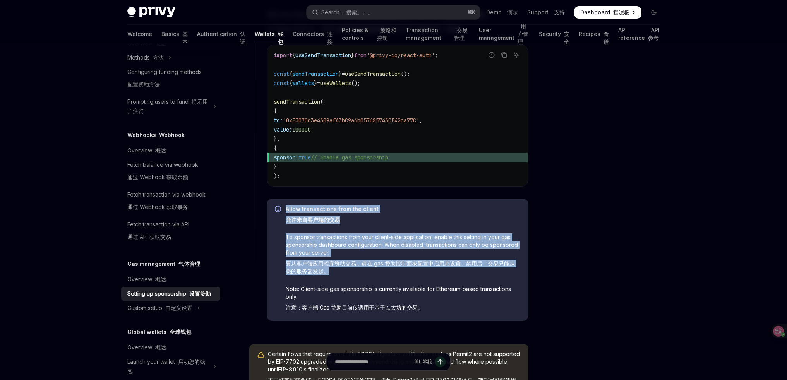
drag, startPoint x: 281, startPoint y: 242, endPoint x: 379, endPoint y: 278, distance: 104.3
click at [375, 276] on div "Allow transactions from the client 允许来自客户端的交易 To sponsor transactions from your…" at bounding box center [397, 260] width 261 height 122
click at [379, 275] on font "要从客户端应用程序赞助交易，请在 gas 赞助控制面板配置中启用此设置。禁用后，交易只能从您的服务器发起。" at bounding box center [403, 267] width 235 height 15
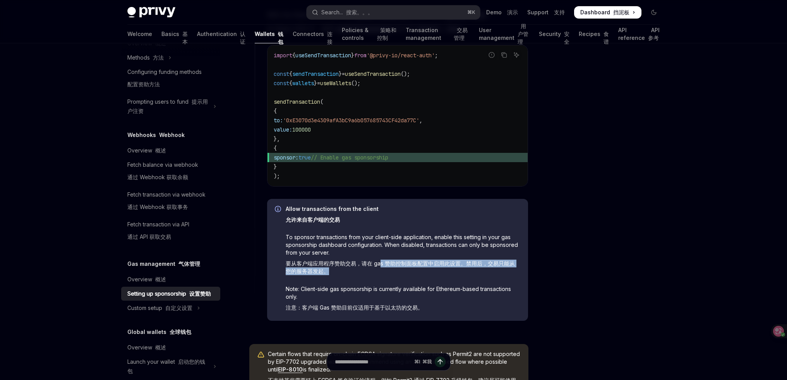
drag, startPoint x: 380, startPoint y: 268, endPoint x: 423, endPoint y: 280, distance: 44.6
click at [423, 275] on font "要从客户端应用程序赞助交易，请在 gas 赞助控制面板配置中启用此设置。禁用后，交易只能从您的服务器发起。" at bounding box center [403, 267] width 235 height 15
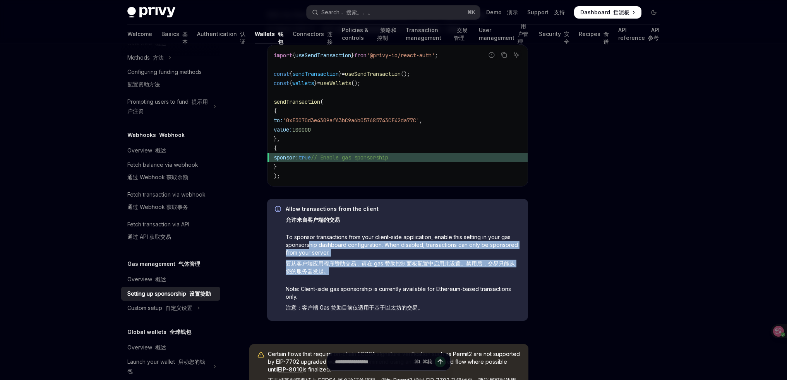
drag, startPoint x: 309, startPoint y: 248, endPoint x: 421, endPoint y: 285, distance: 117.7
click at [421, 285] on div "Allow transactions from the client 允许来自客户端的交易 To sponsor transactions from your…" at bounding box center [403, 260] width 235 height 110
drag, startPoint x: 425, startPoint y: 284, endPoint x: 285, endPoint y: 241, distance: 146.4
click at [285, 241] on div "Allow transactions from the client 允许来自客户端的交易 To sponsor transactions from your…" at bounding box center [397, 260] width 261 height 122
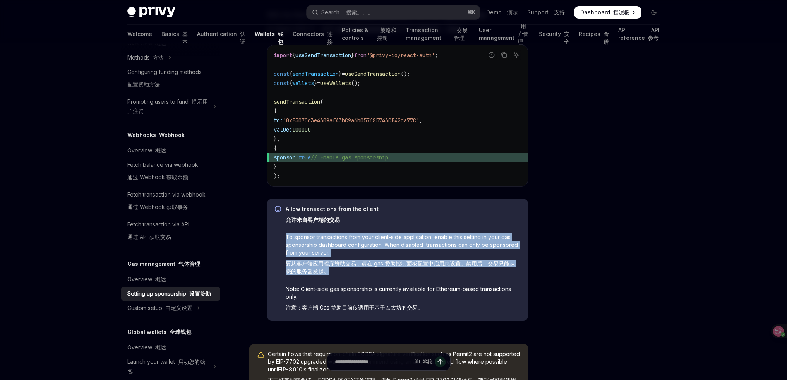
click at [285, 241] on div "Allow transactions from the client 允许来自客户端的交易 To sponsor transactions from your…" at bounding box center [397, 260] width 261 height 122
drag, startPoint x: 283, startPoint y: 236, endPoint x: 444, endPoint y: 281, distance: 166.5
click at [444, 281] on div "Allow transactions from the client 允许来自客户端的交易 To sponsor transactions from your…" at bounding box center [397, 260] width 261 height 122
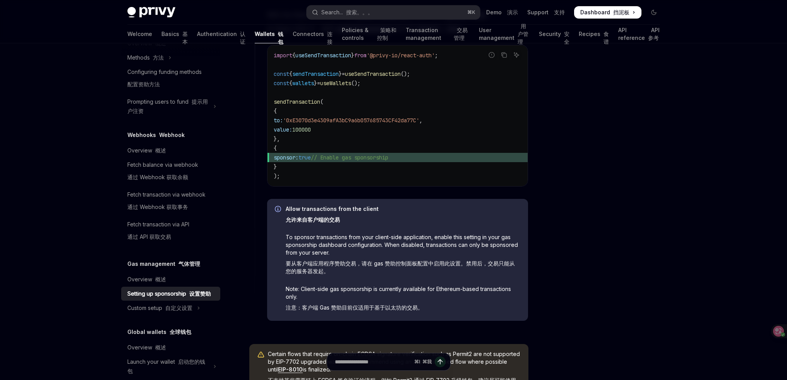
click at [444, 279] on span "To sponsor transactions from your client-side application, enable this setting …" at bounding box center [403, 256] width 235 height 45
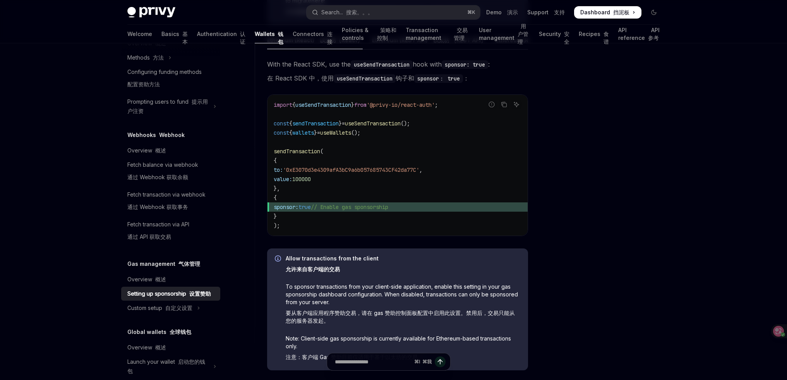
scroll to position [489, 0]
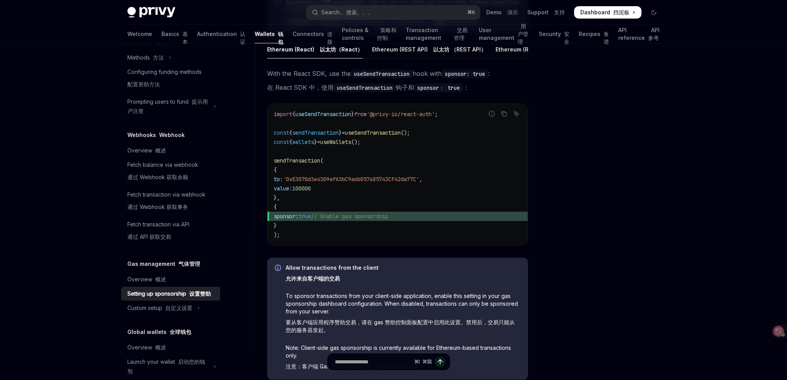
click at [299, 219] on span "sponsor:" at bounding box center [286, 216] width 25 height 7
click at [311, 220] on span "true" at bounding box center [305, 216] width 12 height 7
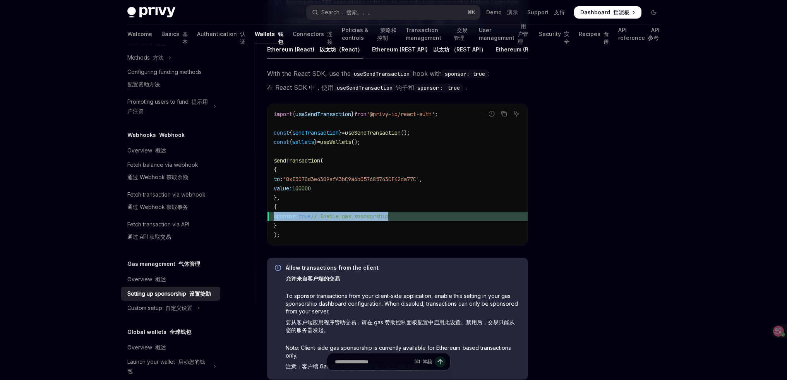
click at [311, 220] on span "true" at bounding box center [305, 216] width 12 height 7
click at [371, 220] on span "// Enable gas sponsorship" at bounding box center [349, 216] width 77 height 7
click at [352, 220] on span "// Enable gas sponsorship" at bounding box center [349, 216] width 77 height 7
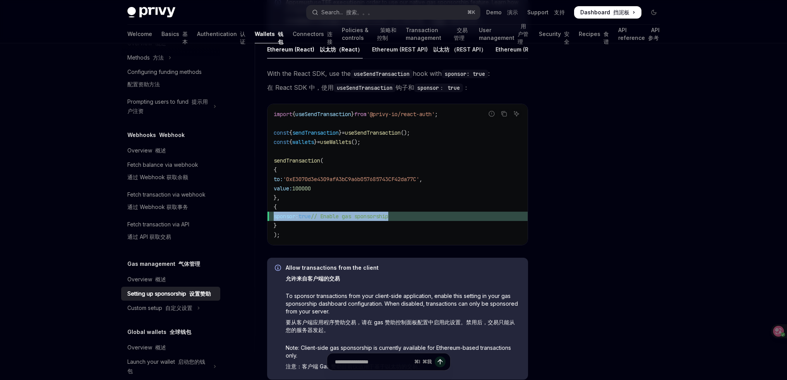
click at [389, 220] on span "// Enable gas sponsorship" at bounding box center [349, 216] width 77 height 7
copy span "sponsorship"
click at [389, 220] on span "// Enable gas sponsorship" at bounding box center [349, 216] width 77 height 7
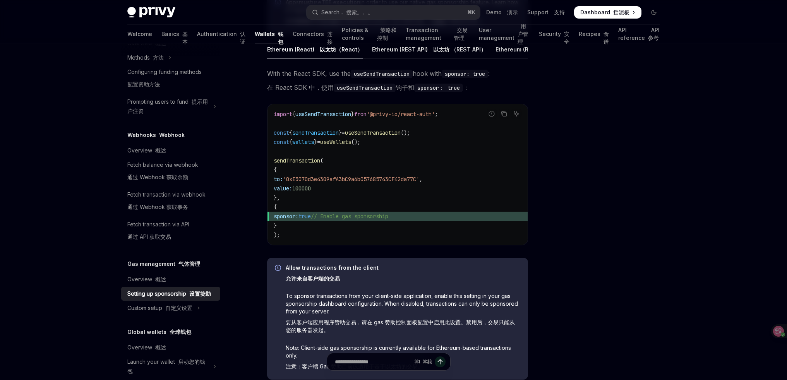
click at [389, 220] on span "// Enable gas sponsorship" at bounding box center [349, 216] width 77 height 7
click at [563, 253] on div at bounding box center [608, 219] width 118 height 321
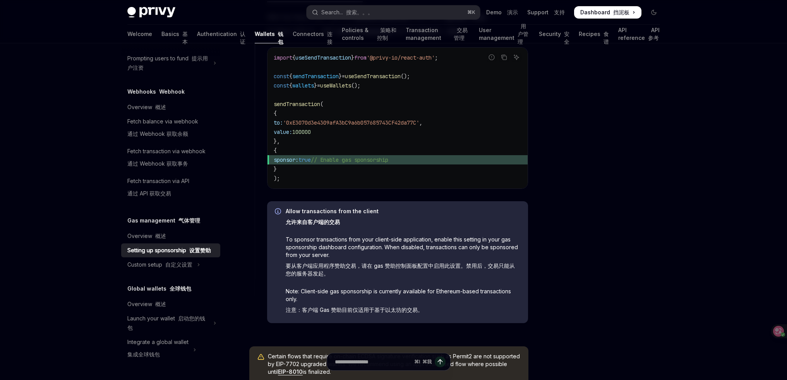
scroll to position [544, 0]
click at [299, 165] on span "sponsor:" at bounding box center [286, 161] width 25 height 7
copy span "sponsor"
click at [299, 165] on span "sponsor:" at bounding box center [286, 161] width 25 height 7
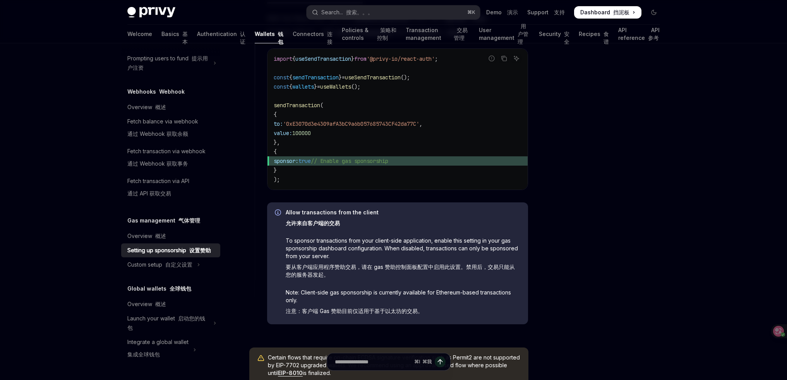
click at [299, 165] on span "sponsor:" at bounding box center [286, 161] width 25 height 7
click at [578, 309] on div at bounding box center [608, 219] width 118 height 321
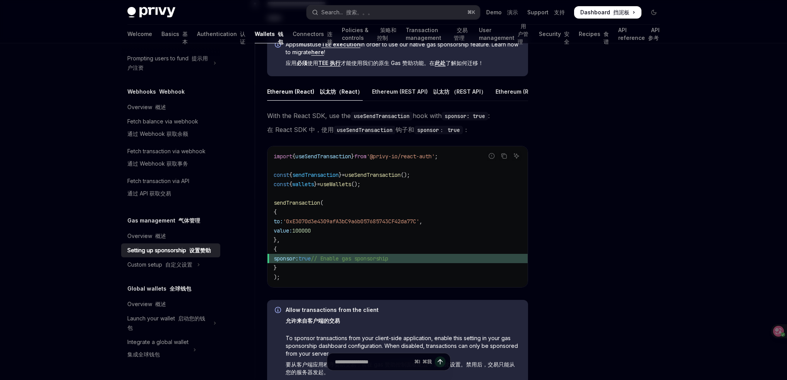
scroll to position [530, 0]
click at [299, 261] on span "sponsor:" at bounding box center [286, 257] width 25 height 7
copy span "sponsor"
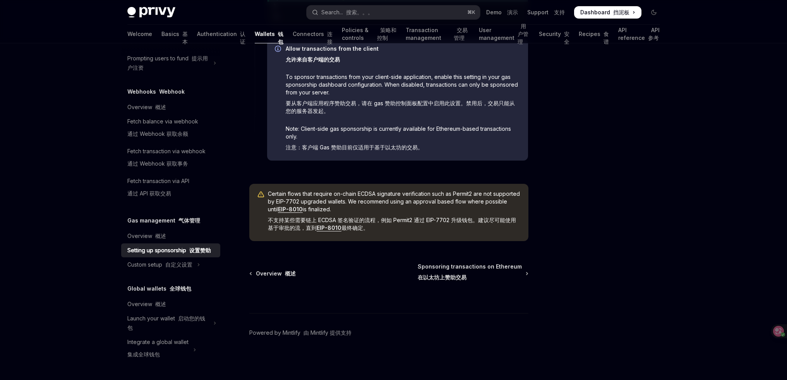
scroll to position [637, 0]
click at [665, 105] on div at bounding box center [608, 219] width 118 height 321
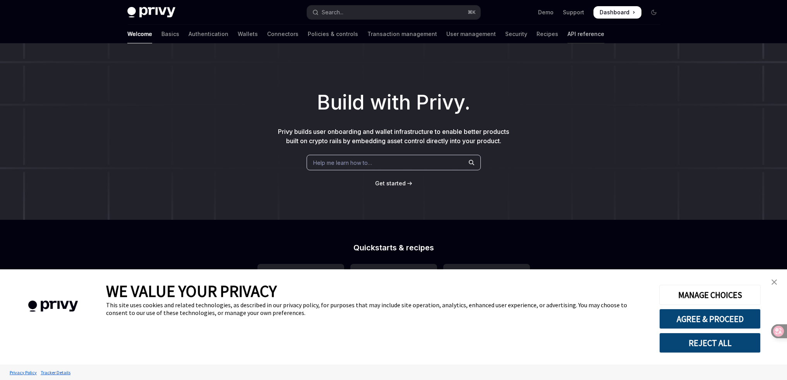
click at [568, 33] on link "API reference" at bounding box center [586, 34] width 37 height 19
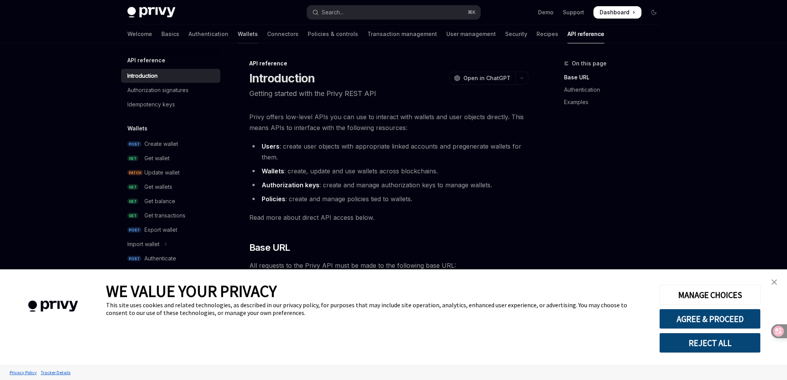
click at [238, 34] on link "Wallets" at bounding box center [248, 34] width 20 height 19
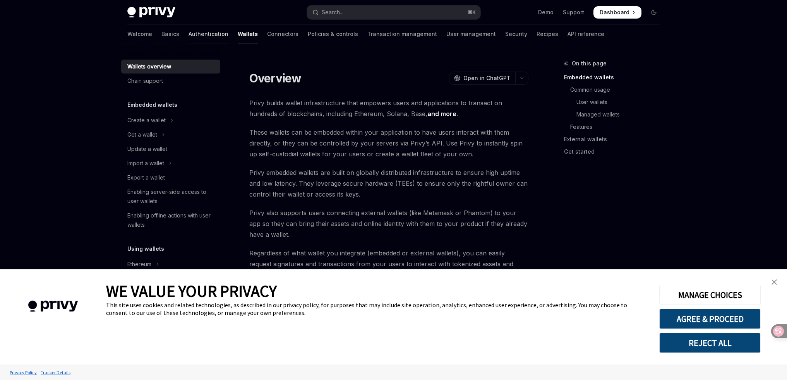
click at [189, 33] on link "Authentication" at bounding box center [209, 34] width 40 height 19
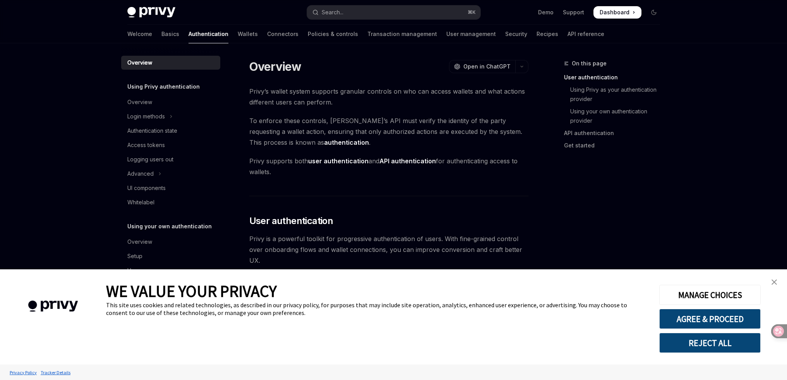
click at [162, 32] on link "Basics" at bounding box center [171, 34] width 18 height 19
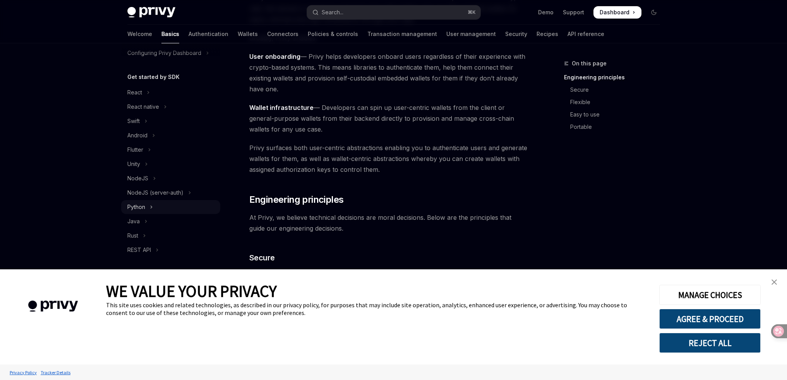
scroll to position [166, 0]
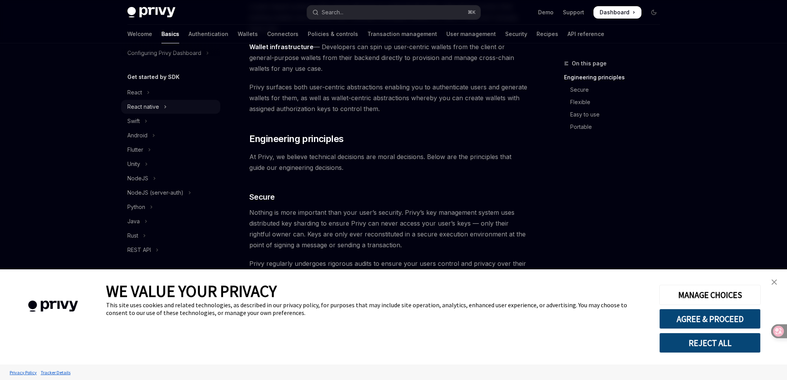
click at [142, 107] on div "React native" at bounding box center [143, 106] width 32 height 9
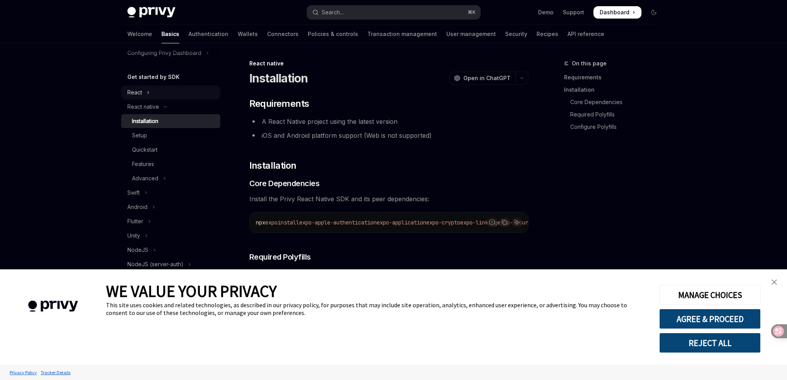
click at [142, 93] on button "React" at bounding box center [170, 93] width 99 height 14
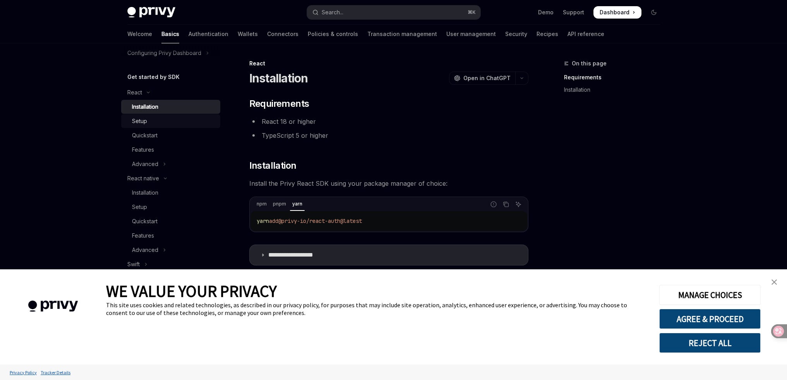
click at [149, 125] on div "Setup" at bounding box center [174, 121] width 84 height 9
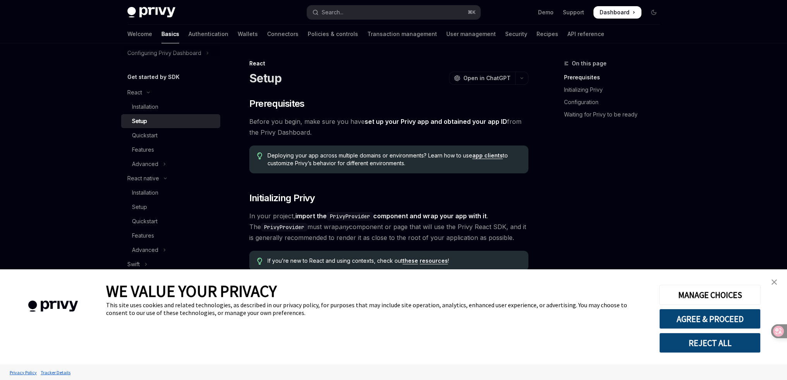
click at [772, 282] on img "close banner" at bounding box center [774, 282] width 5 height 5
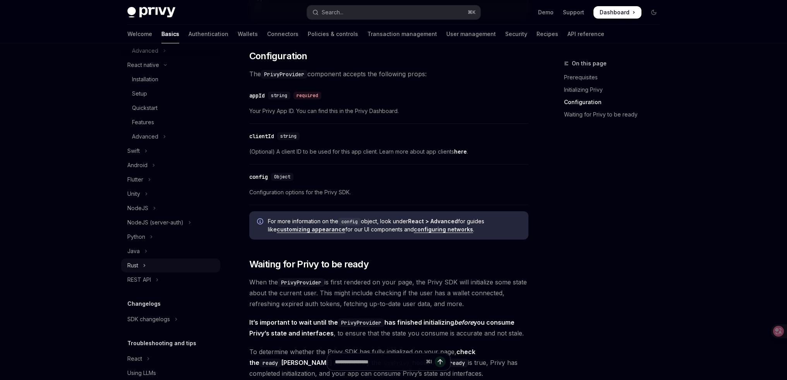
scroll to position [49, 0]
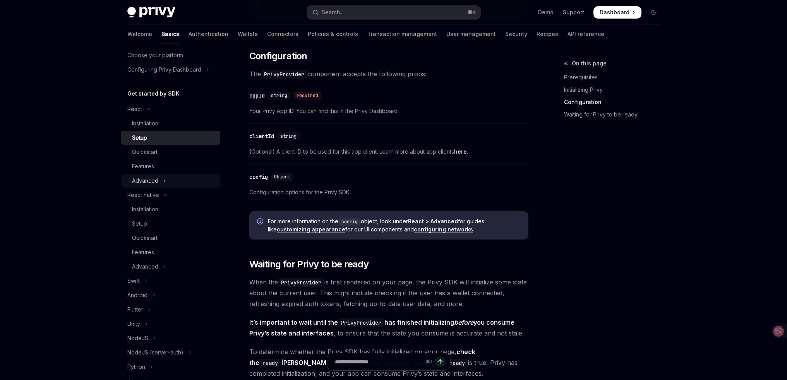
click at [166, 180] on button "Advanced" at bounding box center [170, 181] width 99 height 14
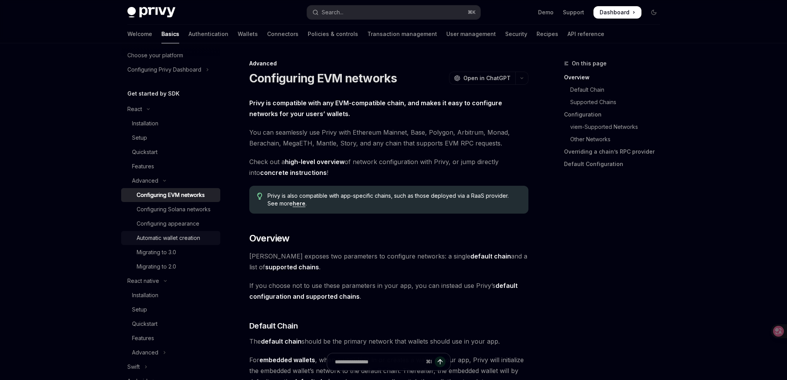
click at [196, 243] on div "Automatic wallet creation" at bounding box center [169, 238] width 64 height 9
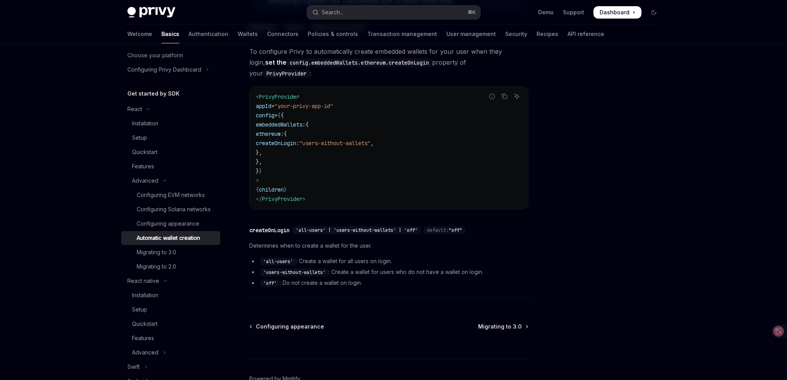
scroll to position [229, 0]
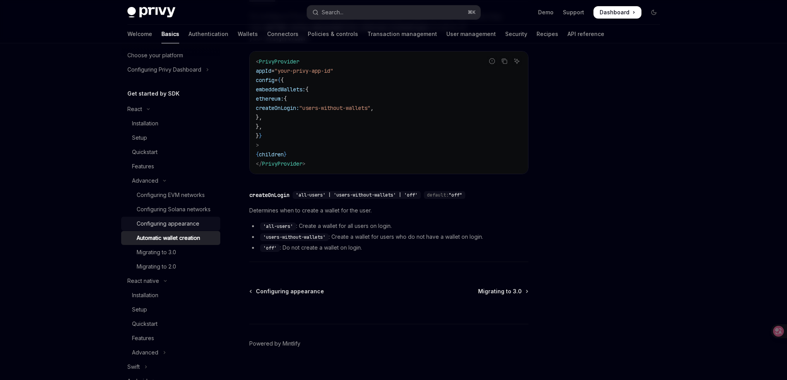
click at [189, 229] on div "Configuring appearance" at bounding box center [168, 223] width 63 height 9
type textarea "*"
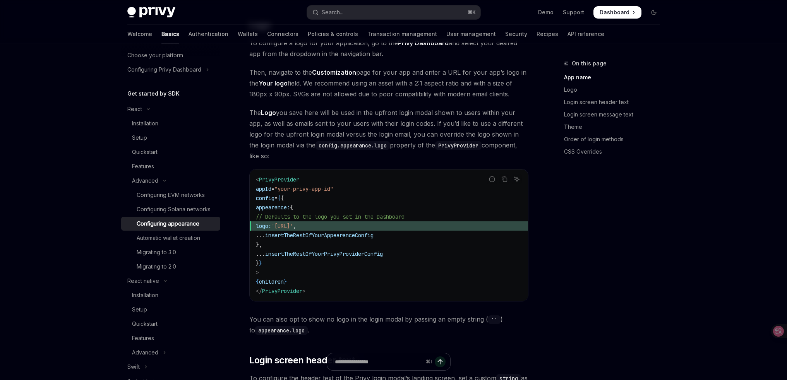
scroll to position [643, 0]
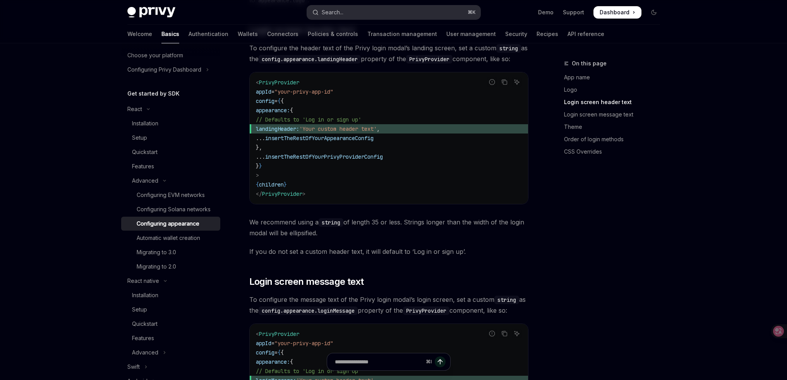
click at [351, 9] on button "Search... ⌘ K" at bounding box center [394, 12] width 174 height 14
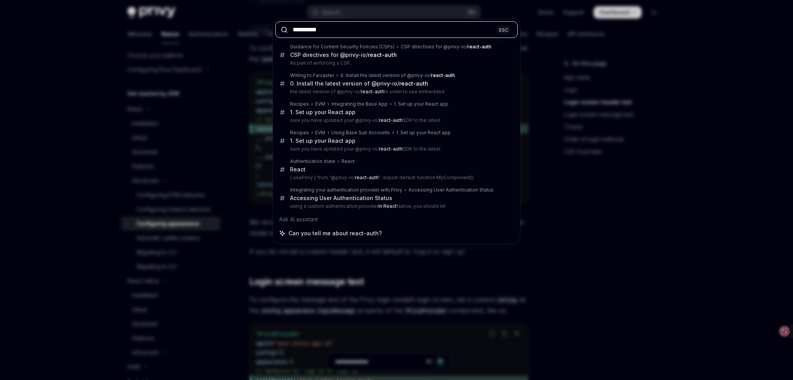
click at [387, 25] on input "**********" at bounding box center [396, 29] width 242 height 17
paste input "text"
type input "*******"
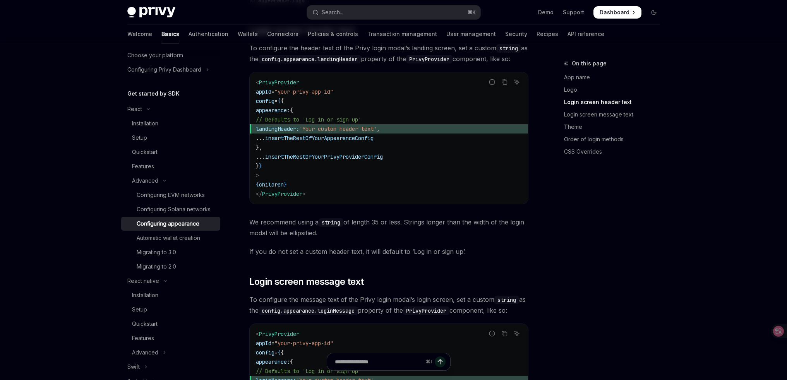
scroll to position [294, 0]
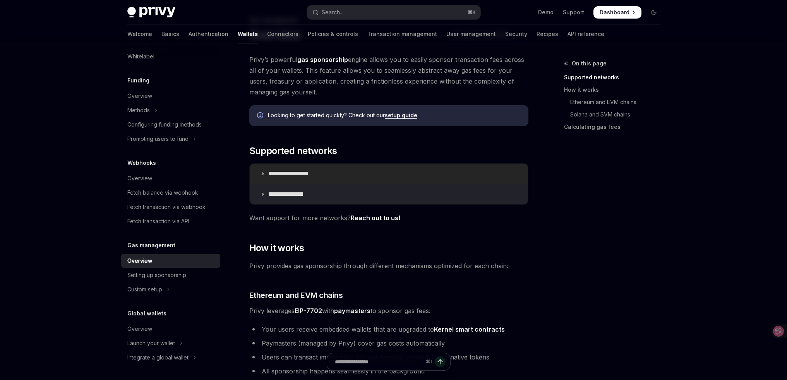
click at [325, 176] on p "**********" at bounding box center [297, 174] width 58 height 8
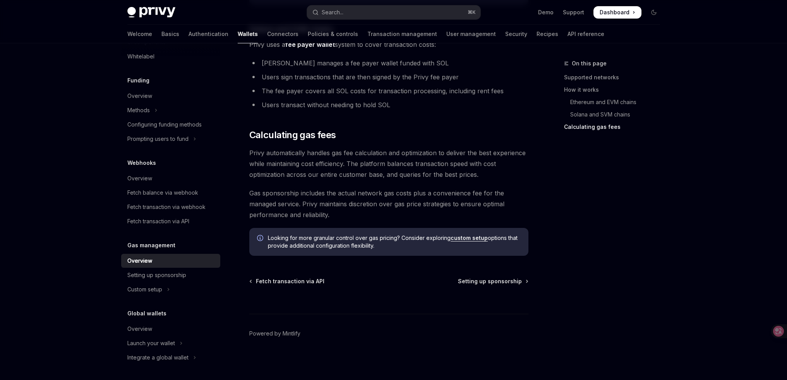
scroll to position [785, 0]
click at [380, 165] on span "Privy automatically handles gas fee calculation and optimization to deliver the…" at bounding box center [388, 163] width 279 height 33
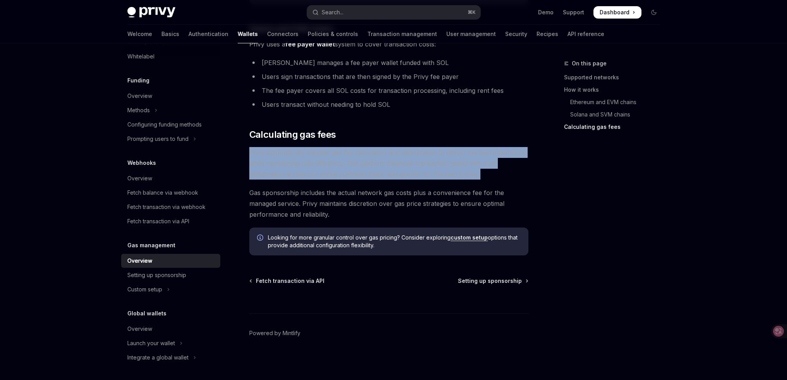
click at [380, 165] on span "Privy automatically handles gas fee calculation and optimization to deliver the…" at bounding box center [388, 163] width 279 height 33
click at [265, 164] on span "Privy automatically handles gas fee calculation and optimization to deliver the…" at bounding box center [388, 163] width 279 height 33
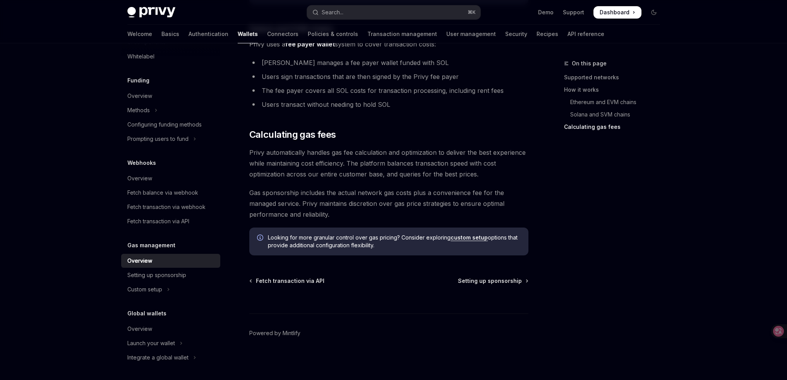
click at [273, 136] on span "Calculating gas fees" at bounding box center [292, 135] width 87 height 12
drag, startPoint x: 254, startPoint y: 121, endPoint x: 436, endPoint y: 255, distance: 225.8
copy div "Calculating gas fees Privy automatically handles gas fee calculation and optimi…"
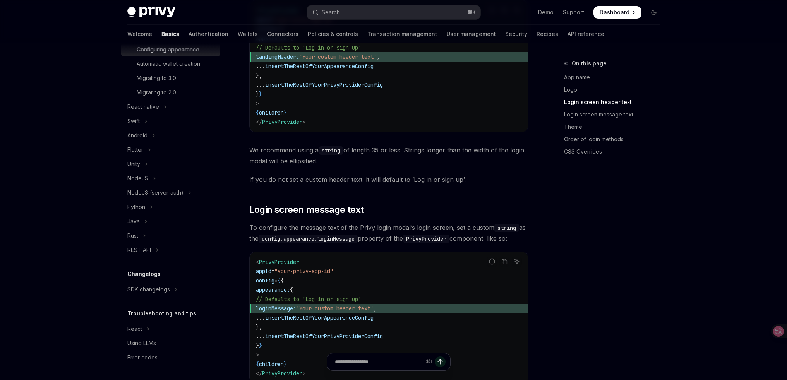
scroll to position [796, 0]
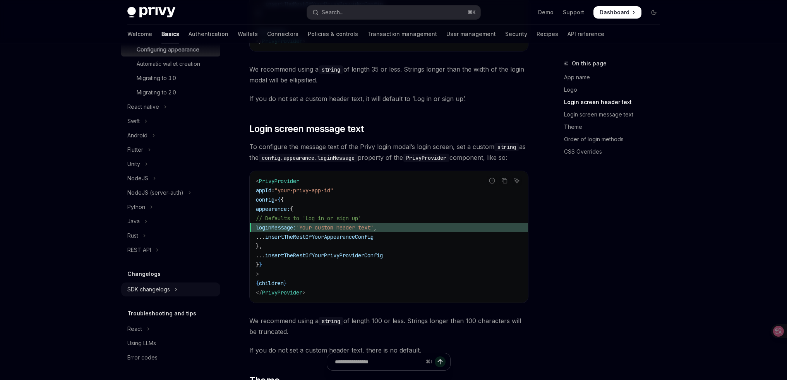
click at [175, 292] on icon "Toggle SDK changelogs section" at bounding box center [176, 289] width 3 height 9
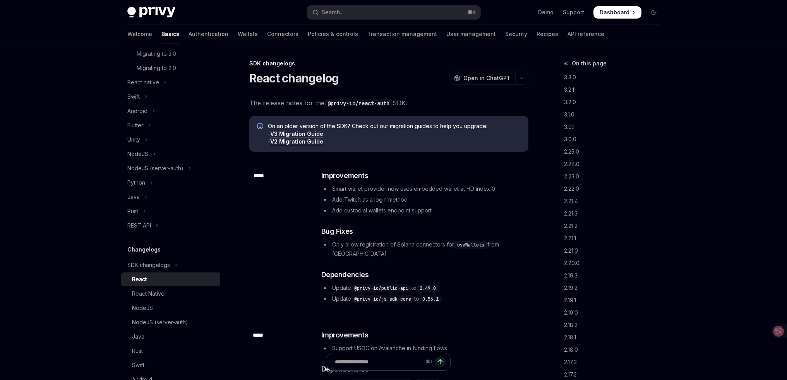
scroll to position [141, 0]
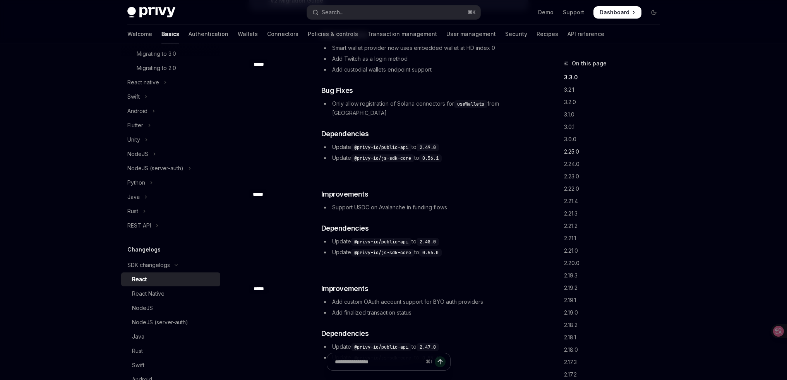
click at [576, 155] on link "2.25.0" at bounding box center [615, 152] width 102 height 12
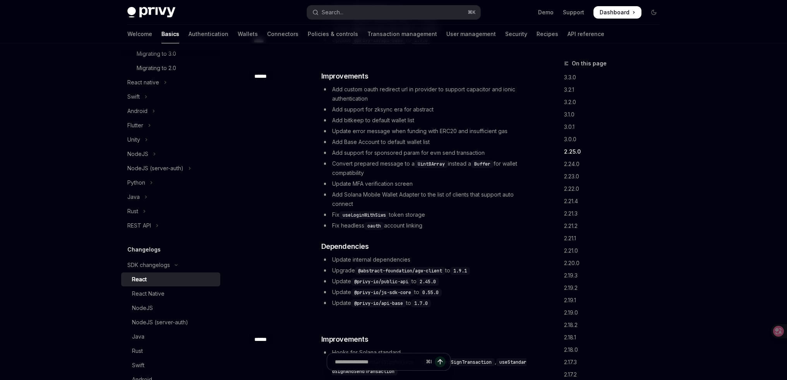
scroll to position [1175, 0]
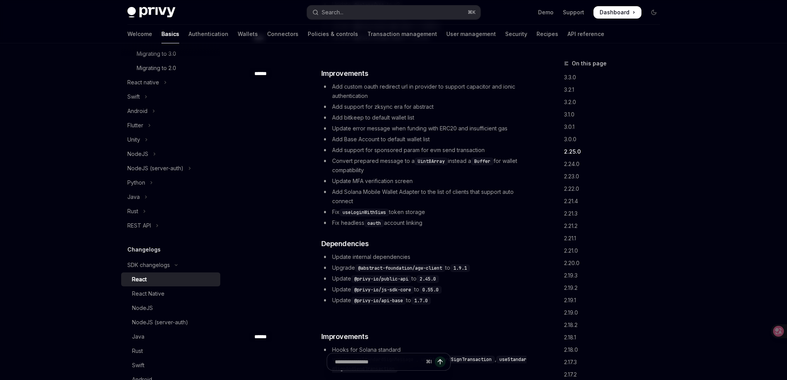
click at [430, 72] on div "​ Improvements Add custom oauth redirect url in provider to support capacitor a…" at bounding box center [424, 186] width 206 height 237
click at [413, 113] on ul "Add custom oauth redirect url in provider to support capacitor and ionic authen…" at bounding box center [424, 155] width 206 height 146
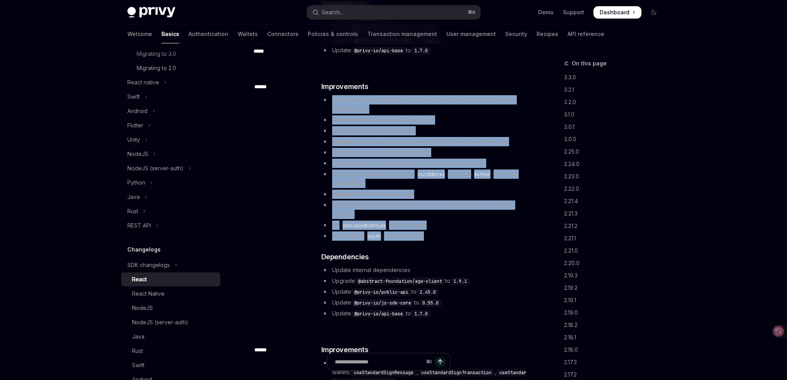
drag, startPoint x: 314, startPoint y: 90, endPoint x: 503, endPoint y: 235, distance: 237.9
click at [503, 235] on div "​ ****** ​ Improvements Add custom oauth redirect url in provider to support ca…" at bounding box center [388, 200] width 279 height 263
click at [503, 235] on div "​ Improvements Add custom oauth redirect url in provider to support capacitor a…" at bounding box center [424, 199] width 206 height 237
drag, startPoint x: 484, startPoint y: 228, endPoint x: 332, endPoint y: 90, distance: 205.7
click at [332, 95] on ul "Add custom oauth redirect url in provider to support capacitor and ionic authen…" at bounding box center [424, 168] width 206 height 146
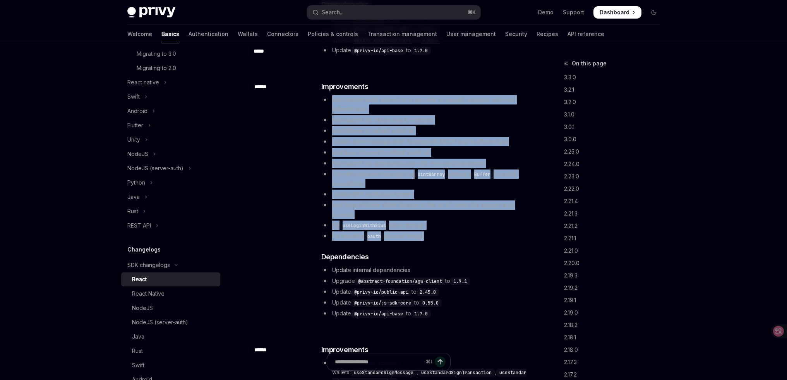
click at [332, 95] on li "Add custom oauth redirect url in provider to support capacitor and ionic authen…" at bounding box center [424, 104] width 206 height 19
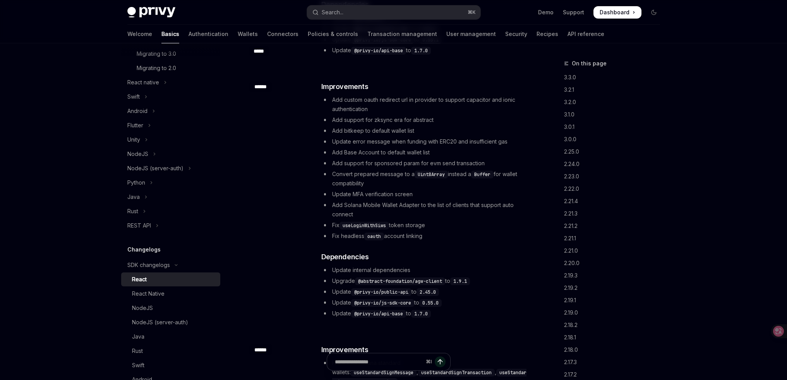
click at [469, 159] on li "Add support for sponsored param for evm send transaction" at bounding box center [424, 163] width 206 height 9
click at [447, 159] on li "Add support for sponsored param for evm send transaction" at bounding box center [424, 163] width 206 height 9
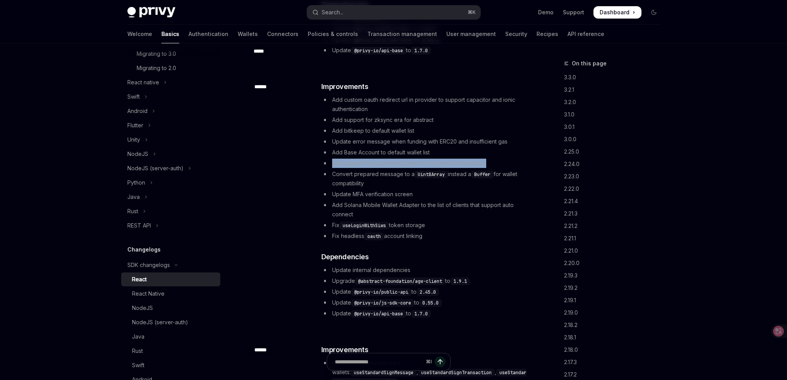
click at [447, 159] on li "Add support for sponsored param for evm send transaction" at bounding box center [424, 163] width 206 height 9
click at [456, 159] on li "Add support for sponsored param for evm send transaction" at bounding box center [424, 163] width 206 height 9
drag, startPoint x: 256, startPoint y: 77, endPoint x: 285, endPoint y: 81, distance: 29.4
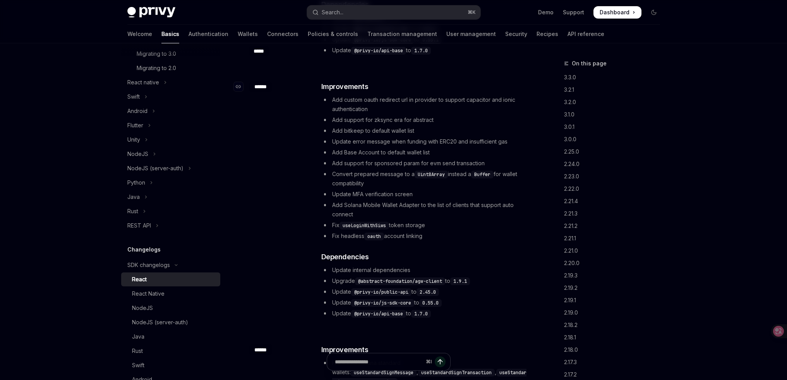
click at [285, 81] on div "​ ******" at bounding box center [280, 86] width 62 height 11
drag, startPoint x: 267, startPoint y: 78, endPoint x: 253, endPoint y: 79, distance: 14.4
click at [253, 81] on div "​ ******" at bounding box center [280, 86] width 62 height 11
copy div "******"
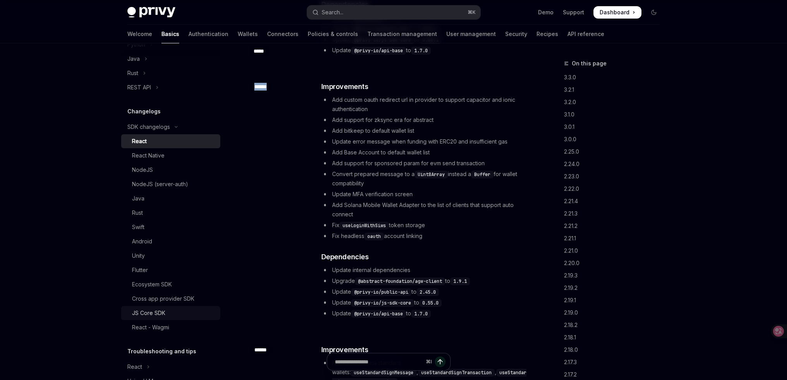
scroll to position [409, 0]
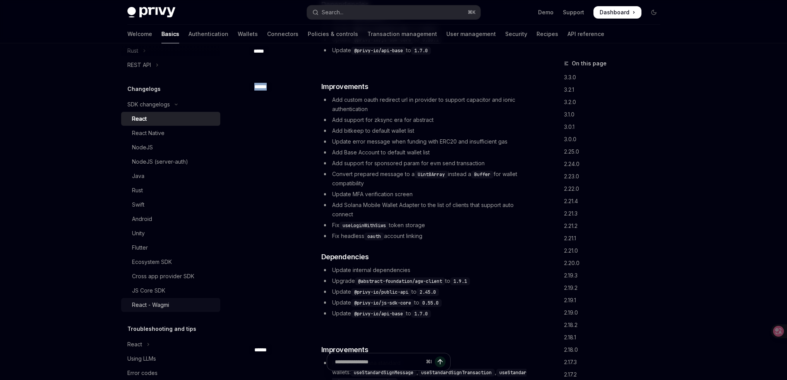
click at [175, 310] on div "React - Wagmi" at bounding box center [174, 305] width 84 height 9
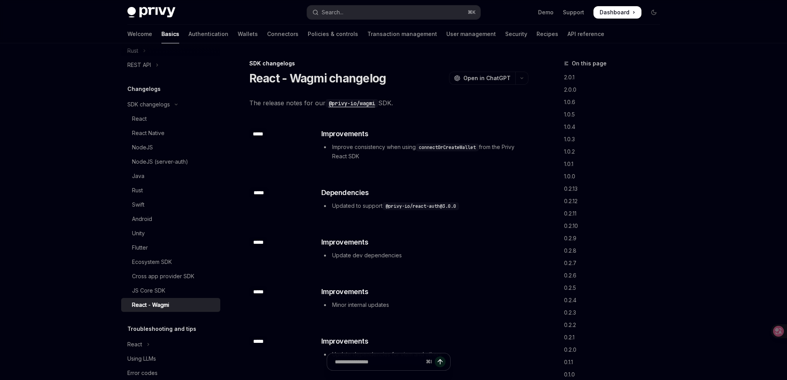
click at [396, 148] on li "Improve consistency when using connectOrCreateWallet from the Privy React SDK" at bounding box center [424, 152] width 206 height 19
click at [456, 147] on code "connectOrCreateWallet" at bounding box center [447, 148] width 63 height 8
click at [449, 149] on code "connectOrCreateWallet" at bounding box center [447, 148] width 63 height 8
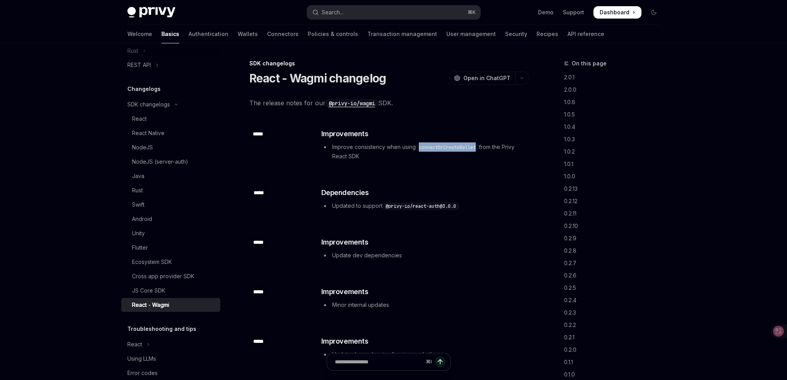
click at [449, 149] on code "connectOrCreateWallet" at bounding box center [447, 148] width 63 height 8
click at [441, 148] on code "connectOrCreateWallet" at bounding box center [447, 148] width 63 height 8
click at [366, 143] on li "Improve consistency when using connectOrCreateWallet from the Privy React SDK" at bounding box center [424, 152] width 206 height 19
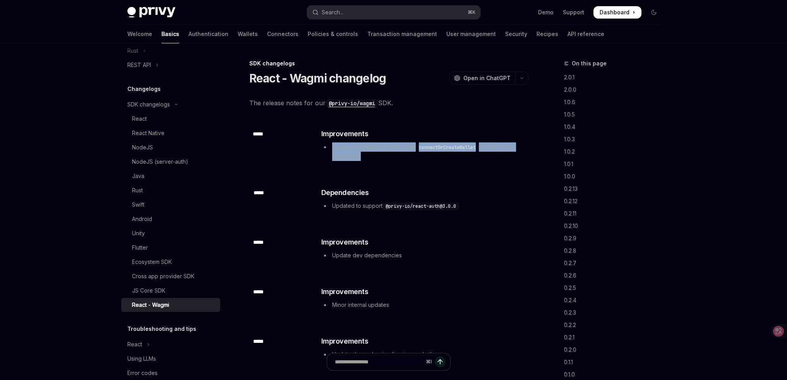
click at [366, 143] on li "Improve consistency when using connectOrCreateWallet from the Privy React SDK" at bounding box center [424, 152] width 206 height 19
copy div "Improve consistency when using connectOrCreateWallet from the Privy React SDK"
click at [385, 255] on li "Update dev dependencies" at bounding box center [424, 255] width 206 height 9
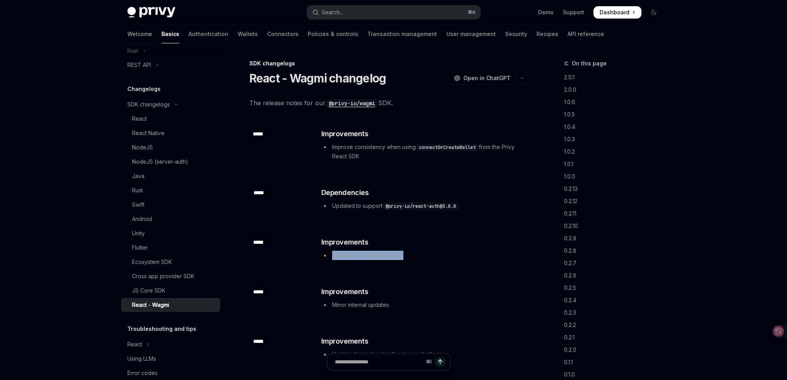
click at [385, 255] on li "Update dev dependencies" at bounding box center [424, 255] width 206 height 9
click at [368, 257] on li "Update dev dependencies" at bounding box center [424, 255] width 206 height 9
click at [153, 124] on div "React" at bounding box center [174, 118] width 84 height 9
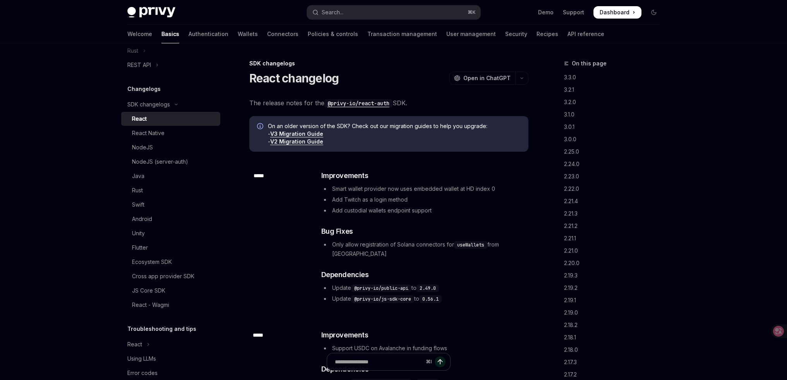
click at [453, 189] on li "Smart wallet provider now uses embedded wallet at HD index 0" at bounding box center [424, 188] width 206 height 9
click at [443, 193] on li "Smart wallet provider now uses embedded wallet at HD index 0" at bounding box center [424, 188] width 206 height 9
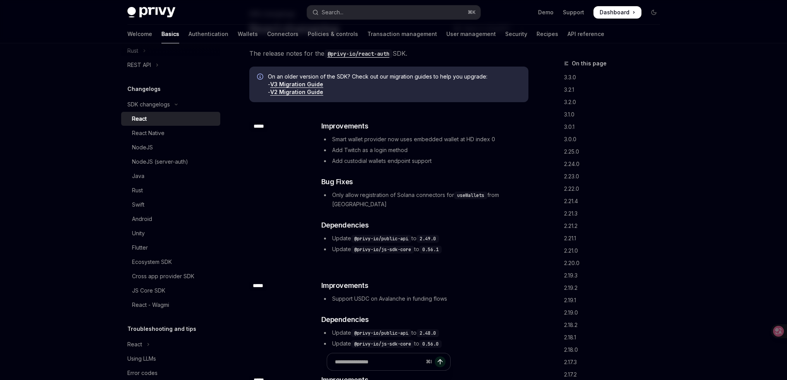
scroll to position [301, 0]
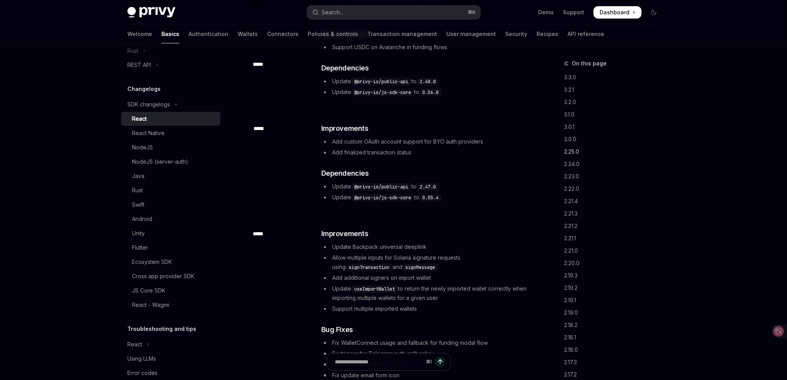
click at [576, 152] on link "2.25.0" at bounding box center [615, 152] width 102 height 12
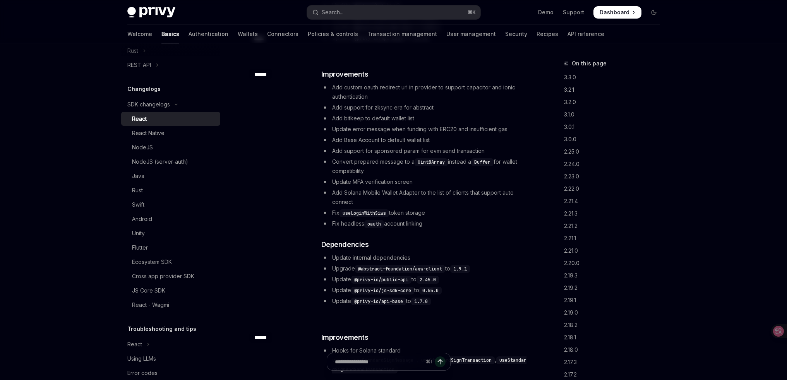
scroll to position [1175, 0]
click at [421, 135] on li "Add Base Account to default wallet list" at bounding box center [424, 139] width 206 height 9
click at [394, 135] on li "Add Base Account to default wallet list" at bounding box center [424, 139] width 206 height 9
click at [382, 113] on li "Add bitkeep to default wallet list" at bounding box center [424, 117] width 206 height 9
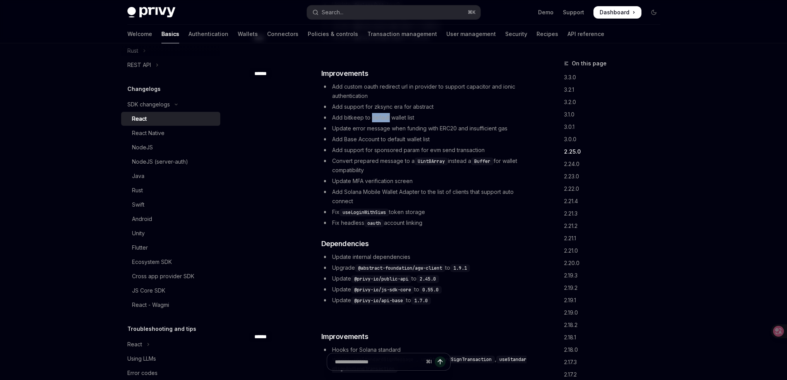
click at [382, 113] on li "Add bitkeep to default wallet list" at bounding box center [424, 117] width 206 height 9
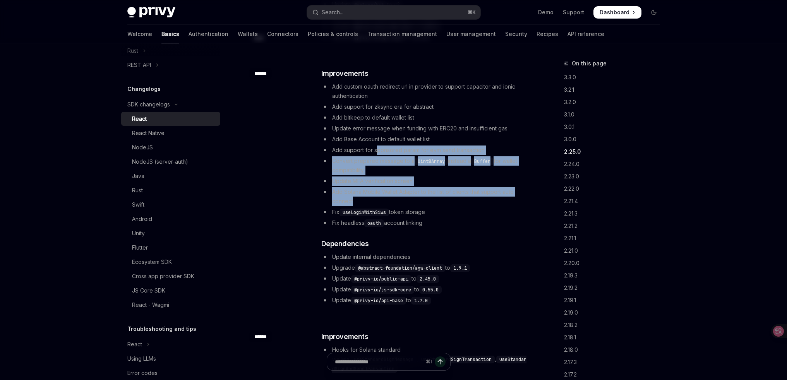
drag, startPoint x: 380, startPoint y: 144, endPoint x: 439, endPoint y: 201, distance: 81.7
click at [438, 201] on ul "Add custom oauth redirect url in provider to support capacitor and ionic authen…" at bounding box center [424, 155] width 206 height 146
click at [440, 208] on li "Fix useLoginWithSiws token storage" at bounding box center [424, 212] width 206 height 9
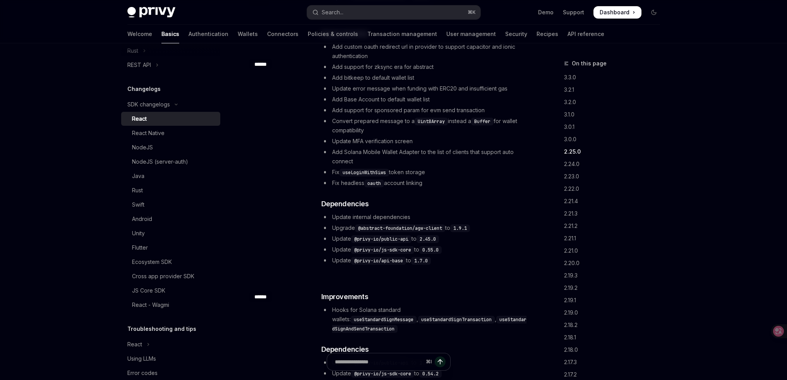
scroll to position [1296, 0]
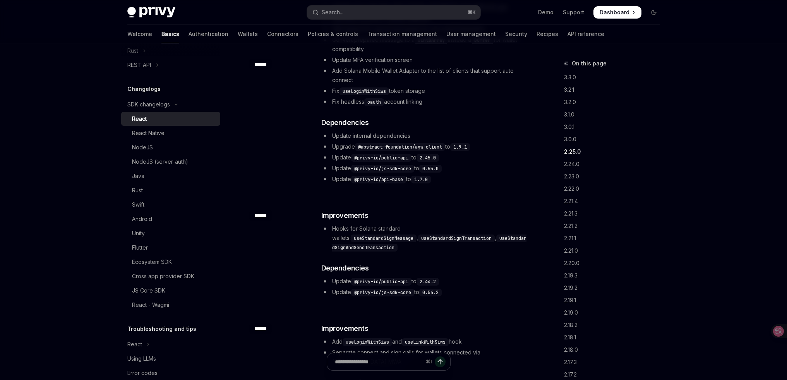
click at [155, 124] on div "React" at bounding box center [174, 118] width 84 height 9
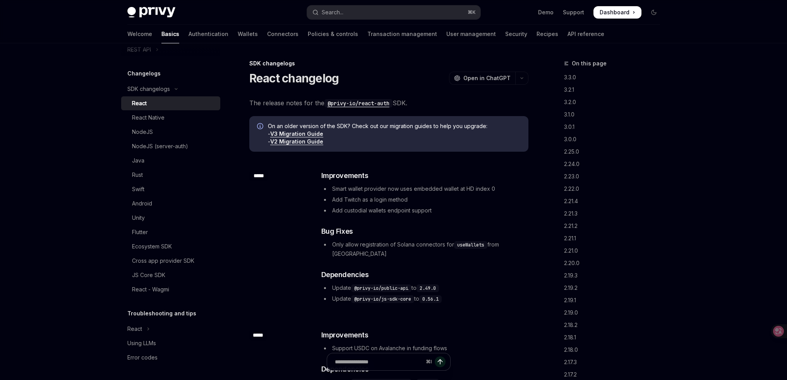
click at [442, 206] on li "Add custodial wallets endpoint support" at bounding box center [424, 210] width 206 height 9
click at [444, 193] on li "Smart wallet provider now uses embedded wallet at HD index 0" at bounding box center [424, 188] width 206 height 9
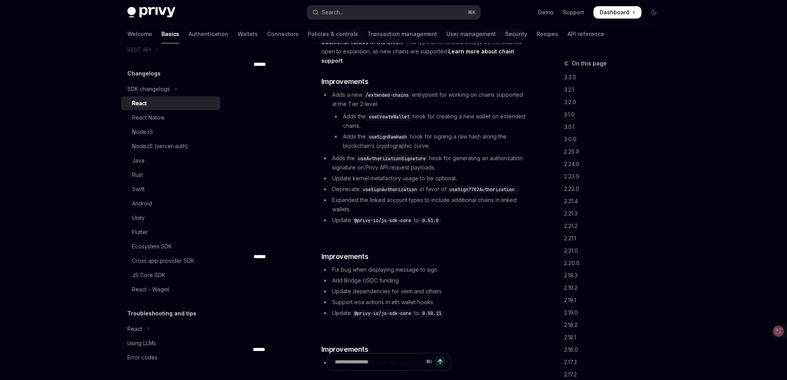
scroll to position [1126, 0]
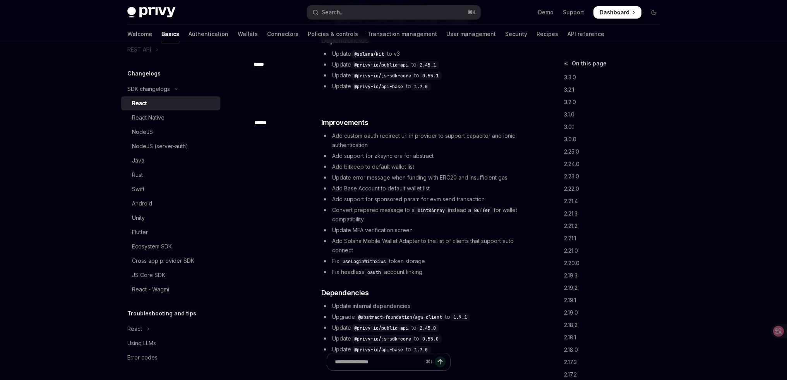
click at [468, 195] on li "Add support for sponsored param for evm send transaction" at bounding box center [424, 199] width 206 height 9
click at [476, 195] on li "Add support for sponsored param for evm send transaction" at bounding box center [424, 199] width 206 height 9
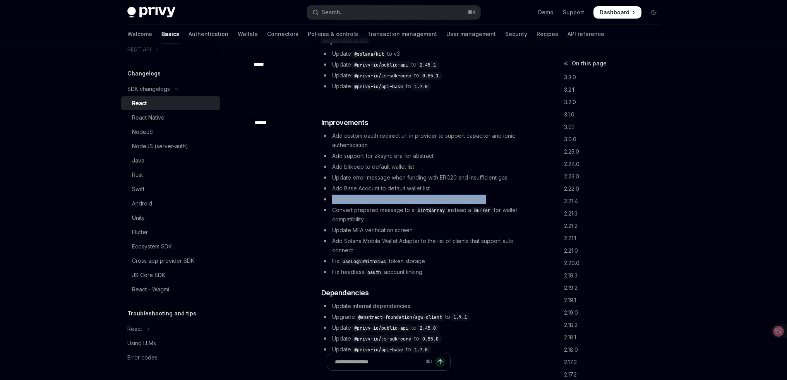
click at [476, 195] on li "Add support for sponsored param for evm send transaction" at bounding box center [424, 199] width 206 height 9
click at [461, 195] on li "Add support for sponsored param for evm send transaction" at bounding box center [424, 199] width 206 height 9
click at [476, 195] on li "Add support for sponsored param for evm send transaction" at bounding box center [424, 199] width 206 height 9
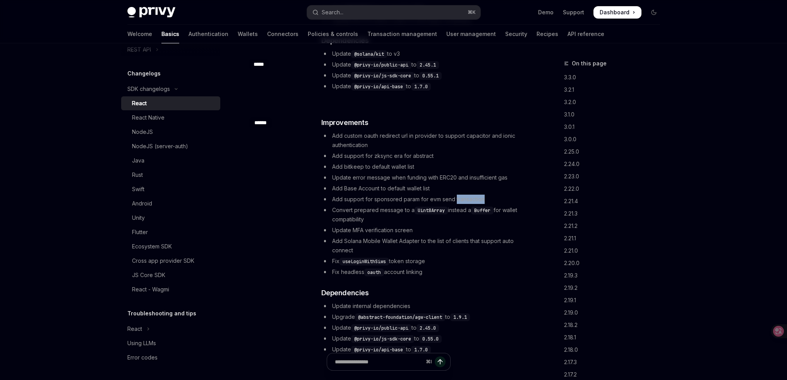
click at [476, 195] on li "Add support for sponsored param for evm send transaction" at bounding box center [424, 199] width 206 height 9
click at [488, 195] on li "Add support for sponsored param for evm send transaction" at bounding box center [424, 199] width 206 height 9
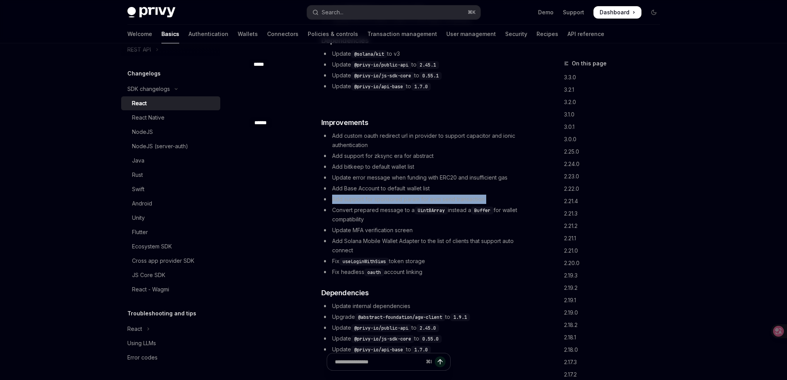
click at [483, 195] on li "Add support for sponsored param for evm send transaction" at bounding box center [424, 199] width 206 height 9
click at [386, 195] on li "Add support for sponsored param for evm send transaction" at bounding box center [424, 199] width 206 height 9
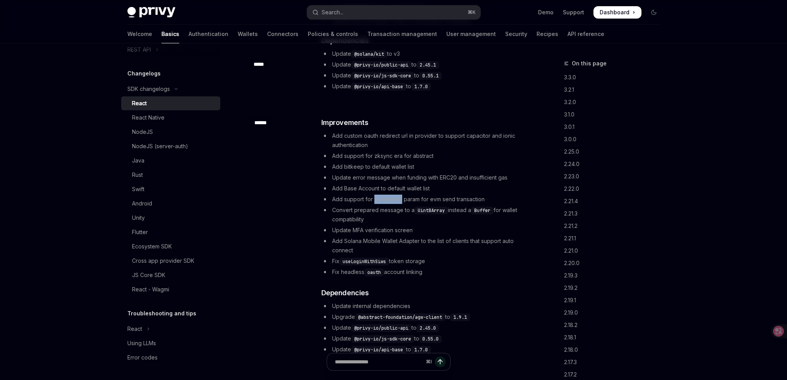
click at [396, 195] on li "Add support for sponsored param for evm send transaction" at bounding box center [424, 199] width 206 height 9
click at [403, 195] on li "Add support for sponsored param for evm send transaction" at bounding box center [424, 199] width 206 height 9
click at [378, 195] on li "Add support for sponsored param for evm send transaction" at bounding box center [424, 199] width 206 height 9
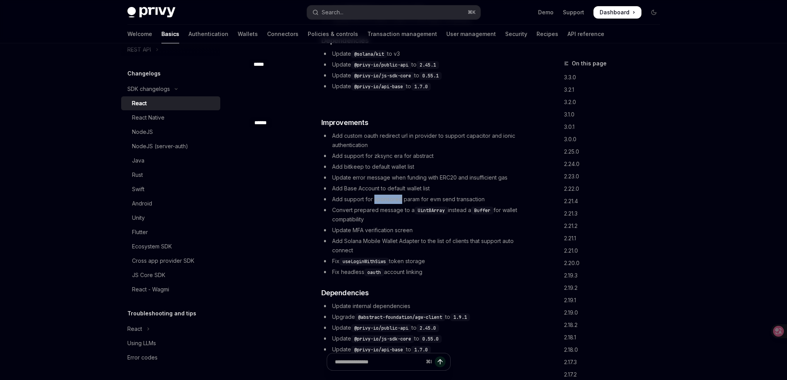
click at [378, 195] on li "Add support for sponsored param for evm send transaction" at bounding box center [424, 199] width 206 height 9
copy li "sponsored"
click at [381, 195] on li "Add support for sponsored param for evm send transaction" at bounding box center [424, 199] width 206 height 9
click at [443, 195] on li "Add support for sponsored param for evm send transaction" at bounding box center [424, 199] width 206 height 9
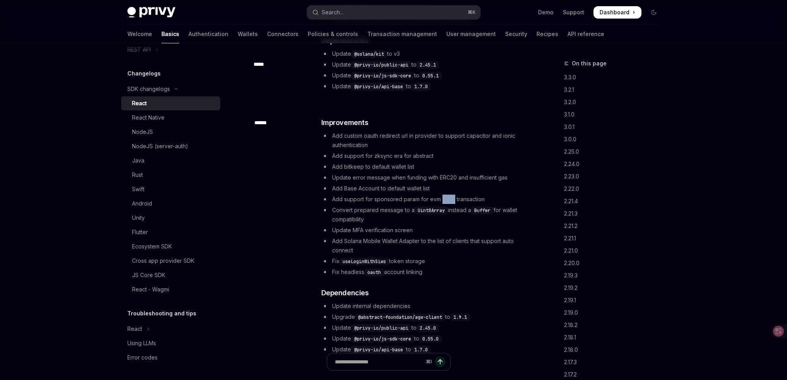
click at [443, 195] on li "Add support for sponsored param for evm send transaction" at bounding box center [424, 199] width 206 height 9
copy ul "Add support for sponsored param for evm send transaction"
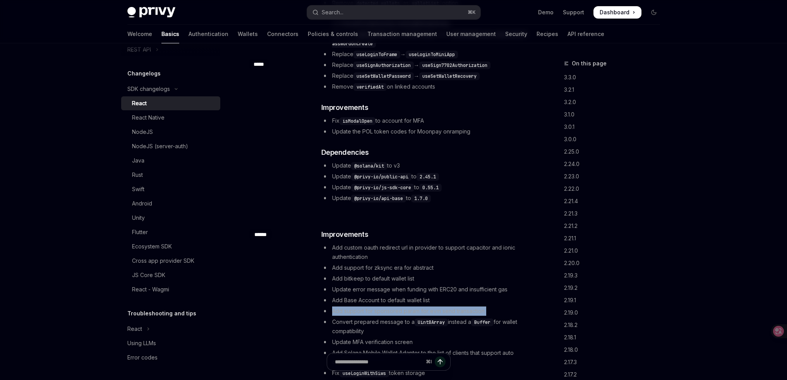
scroll to position [969, 0]
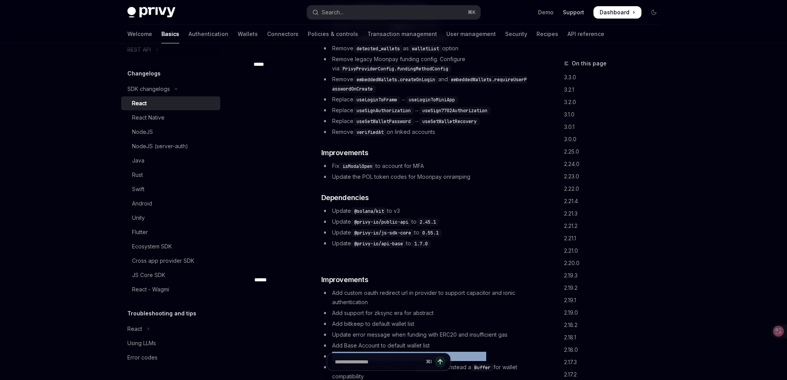
click at [572, 12] on link "Support" at bounding box center [573, 13] width 21 height 8
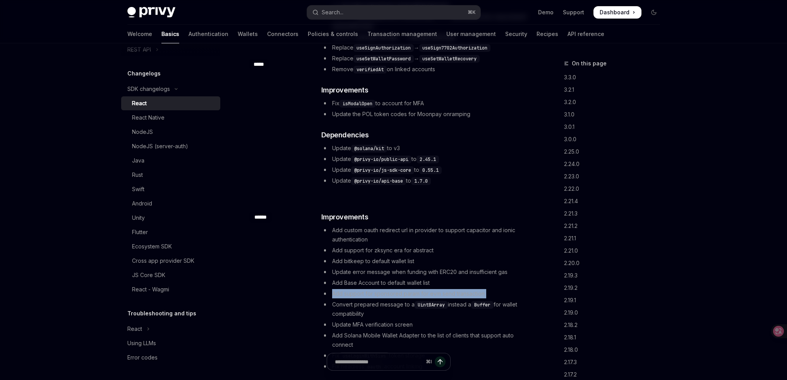
scroll to position [1033, 0]
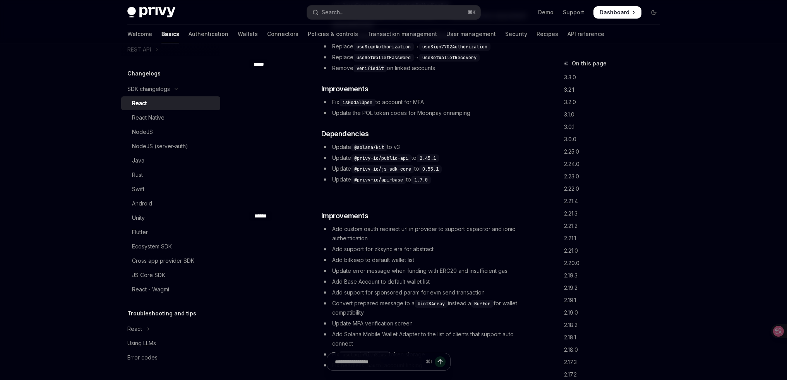
click at [727, 41] on div at bounding box center [393, 21] width 787 height 43
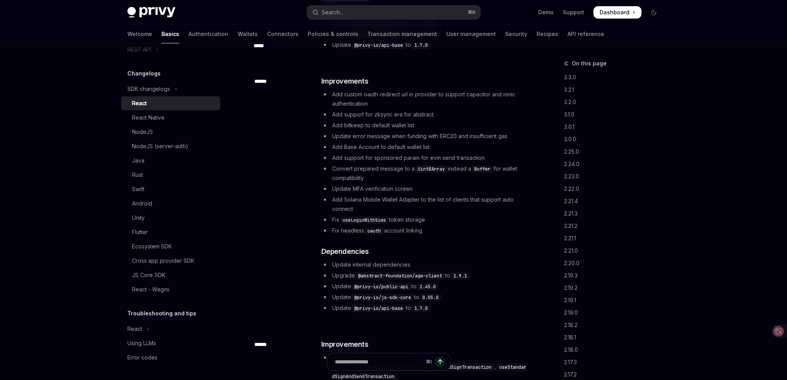
scroll to position [1164, 0]
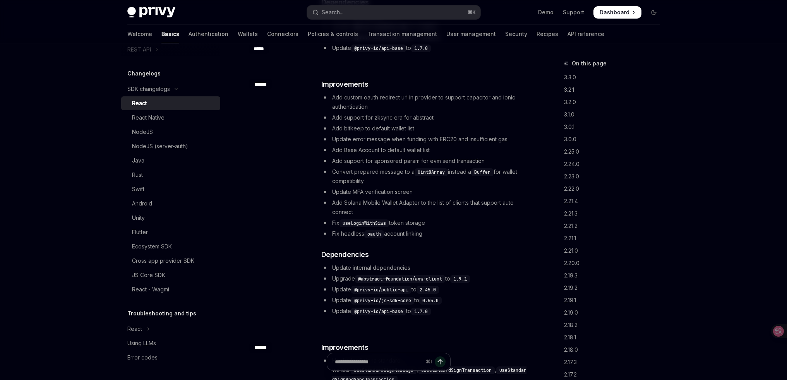
click at [423, 135] on li "Update error message when funding with ERC20 and insufficient gas" at bounding box center [424, 139] width 206 height 9
click at [407, 146] on li "Add Base Account to default wallet list" at bounding box center [424, 150] width 206 height 9
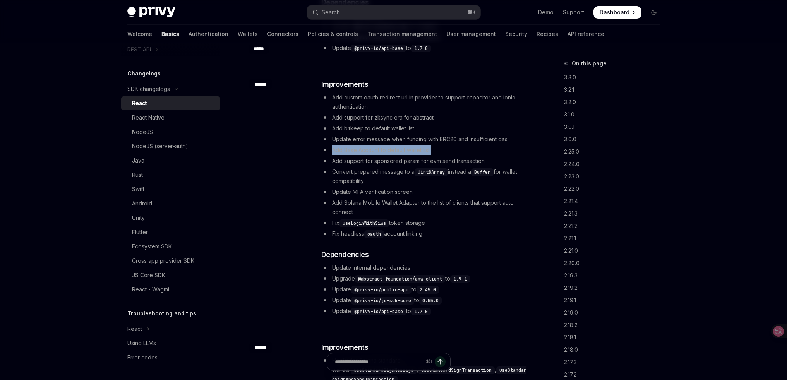
click at [407, 146] on li "Add Base Account to default wallet list" at bounding box center [424, 150] width 206 height 9
click at [426, 156] on li "Add support for sponsored param for evm send transaction" at bounding box center [424, 160] width 206 height 9
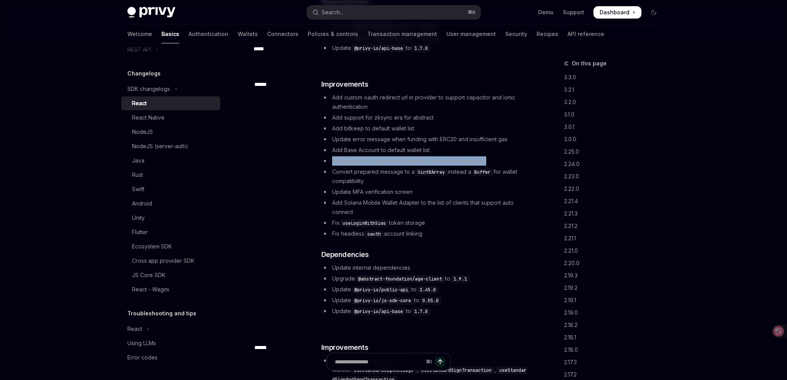
click at [426, 156] on li "Add support for sponsored param for evm send transaction" at bounding box center [424, 160] width 206 height 9
click at [572, 14] on link "Support" at bounding box center [573, 13] width 21 height 8
click at [368, 220] on code "useLoginWithSiws" at bounding box center [365, 224] width 50 height 8
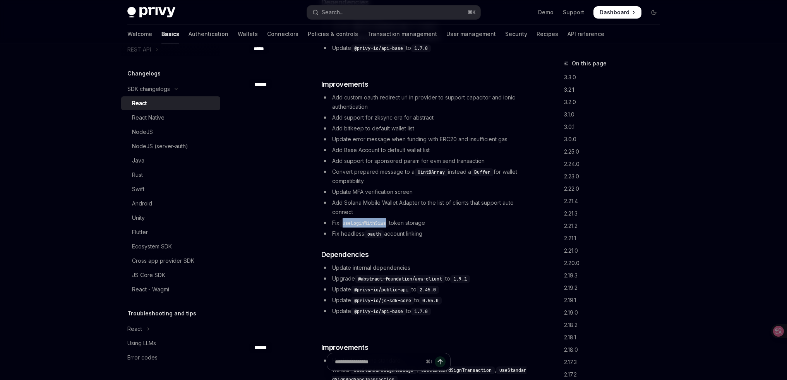
click at [368, 220] on code "useLoginWithSiws" at bounding box center [365, 224] width 50 height 8
click at [414, 218] on li "Fix useLoginWithSiws token storage" at bounding box center [424, 222] width 206 height 9
click at [403, 218] on li "Fix useLoginWithSiws token storage" at bounding box center [424, 222] width 206 height 9
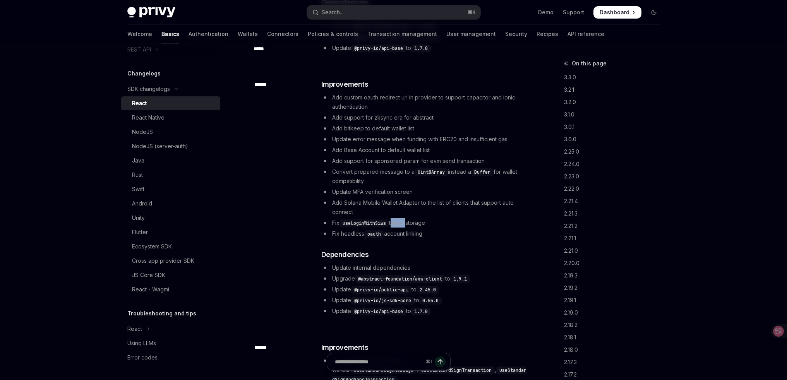
click at [403, 218] on li "Fix useLoginWithSiws token storage" at bounding box center [424, 222] width 206 height 9
click at [151, 292] on div "React - Wagmi" at bounding box center [150, 289] width 37 height 9
click at [155, 288] on div "React - Wagmi" at bounding box center [150, 289] width 37 height 9
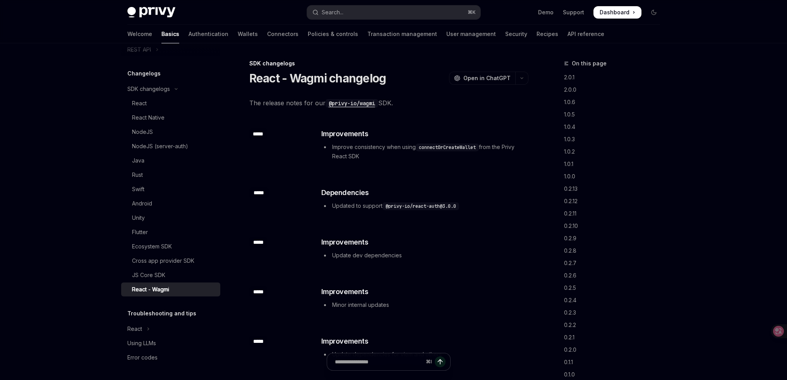
type textarea "*"
click at [371, 145] on li "Improve consistency when using connectOrCreateWallet from the Privy React SDK" at bounding box center [424, 152] width 206 height 19
click at [415, 151] on li "Improve consistency when using connectOrCreateWallet from the Privy React SDK" at bounding box center [424, 152] width 206 height 19
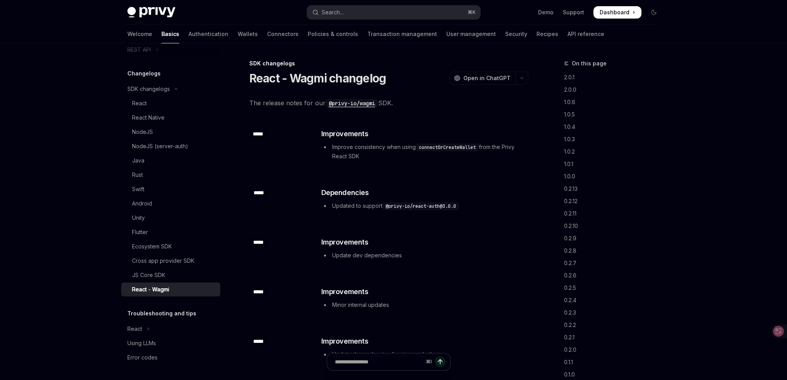
click at [415, 151] on li "Improve consistency when using connectOrCreateWallet from the Privy React SDK" at bounding box center [424, 152] width 206 height 19
click at [383, 144] on li "Improve consistency when using connectOrCreateWallet from the Privy React SDK" at bounding box center [424, 152] width 206 height 19
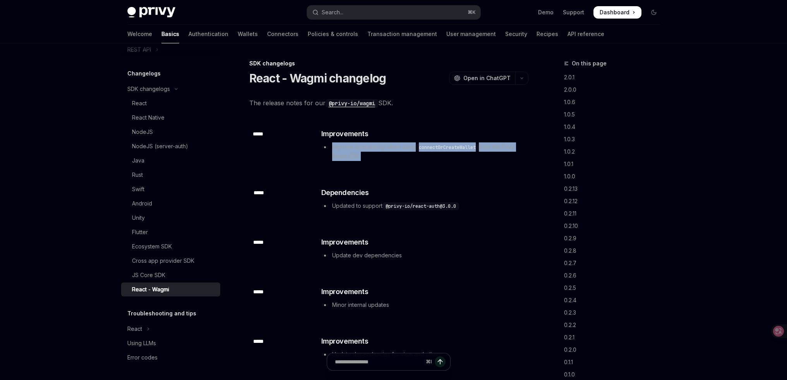
click at [398, 155] on li "Improve consistency when using connectOrCreateWallet from the Privy React SDK" at bounding box center [424, 152] width 206 height 19
click at [379, 150] on li "Improve consistency when using connectOrCreateWallet from the Privy React SDK" at bounding box center [424, 152] width 206 height 19
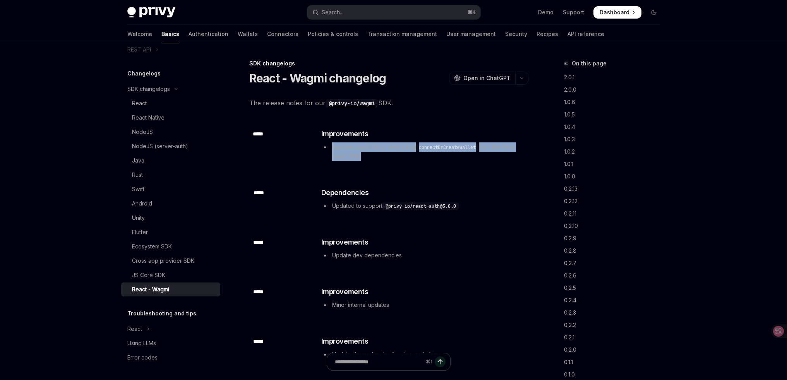
click at [379, 150] on li "Improve consistency when using connectOrCreateWallet from the Privy React SDK" at bounding box center [424, 152] width 206 height 19
click at [392, 149] on li "Improve consistency when using connectOrCreateWallet from the Privy React SDK" at bounding box center [424, 152] width 206 height 19
click at [408, 148] on li "Improve consistency when using connectOrCreateWallet from the Privy React SDK" at bounding box center [424, 152] width 206 height 19
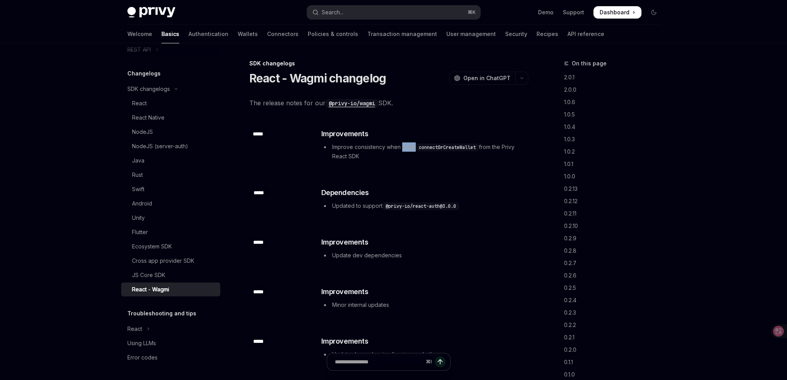
click at [408, 148] on li "Improve consistency when using connectOrCreateWallet from the Privy React SDK" at bounding box center [424, 152] width 206 height 19
click at [452, 158] on li "Improve consistency when using connectOrCreateWallet from the Privy React SDK" at bounding box center [424, 152] width 206 height 19
click at [402, 150] on li "Improve consistency when using connectOrCreateWallet from the Privy React SDK" at bounding box center [424, 152] width 206 height 19
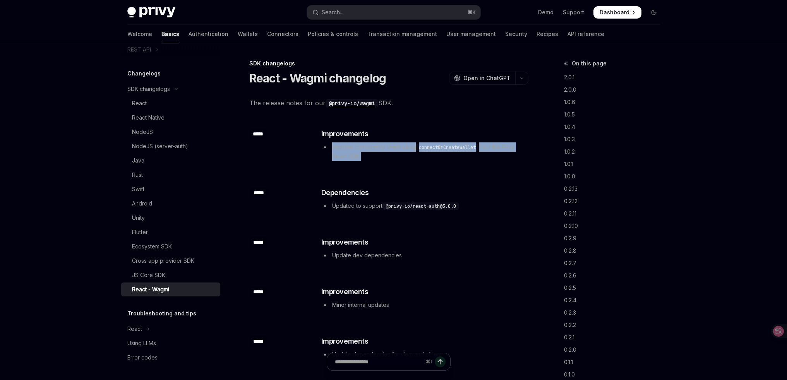
click at [402, 150] on li "Improve consistency when using connectOrCreateWallet from the Privy React SDK" at bounding box center [424, 152] width 206 height 19
click at [387, 148] on li "Improve consistency when using connectOrCreateWallet from the Privy React SDK" at bounding box center [424, 152] width 206 height 19
click at [381, 256] on li "Update dev dependencies" at bounding box center [424, 255] width 206 height 9
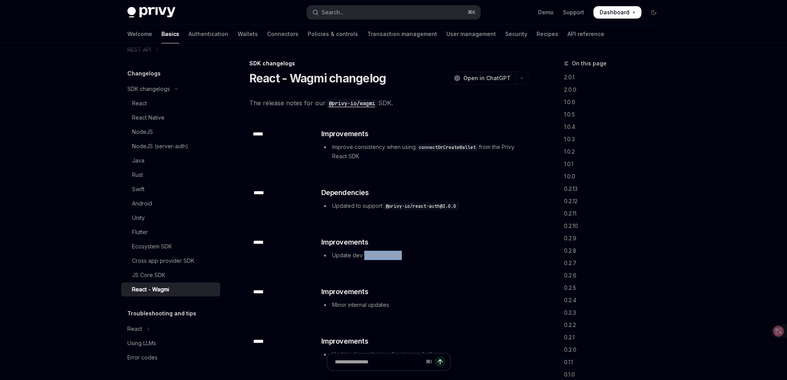
click at [381, 256] on li "Update dev dependencies" at bounding box center [424, 255] width 206 height 9
click at [365, 209] on li "Updated to support @privy-io/react-auth@3.0.0" at bounding box center [424, 205] width 206 height 9
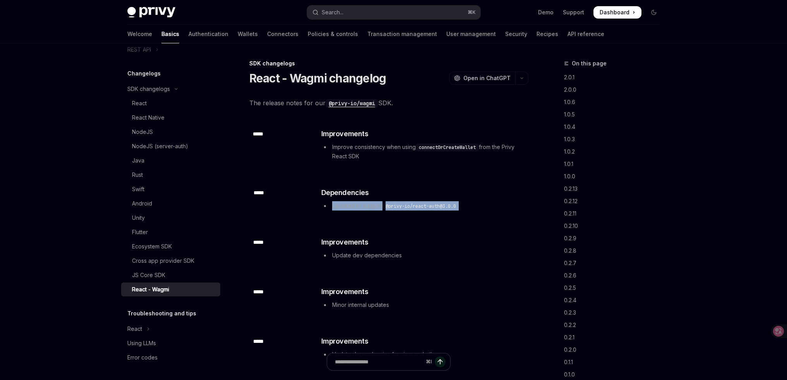
click at [520, 210] on li "Updated to support @privy-io/react-auth@3.0.0" at bounding box center [424, 205] width 206 height 9
click at [511, 141] on div "​ Improvements Improve consistency when using connectOrCreateWallet from the Pr…" at bounding box center [424, 145] width 206 height 33
click at [515, 150] on li "Improve consistency when using connectOrCreateWallet from the Privy React SDK" at bounding box center [424, 152] width 206 height 19
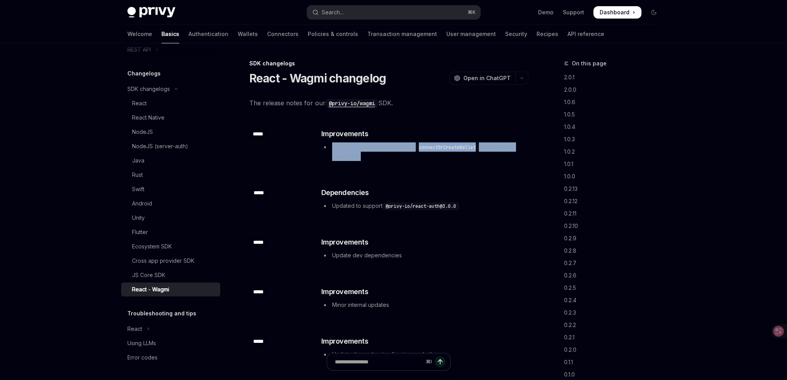
click at [515, 150] on li "Improve consistency when using connectOrCreateWallet from the Privy React SDK" at bounding box center [424, 152] width 206 height 19
click at [512, 151] on li "Improve consistency when using connectOrCreateWallet from the Privy React SDK" at bounding box center [424, 152] width 206 height 19
click at [502, 149] on li "Improve consistency when using connectOrCreateWallet from the Privy React SDK" at bounding box center [424, 152] width 206 height 19
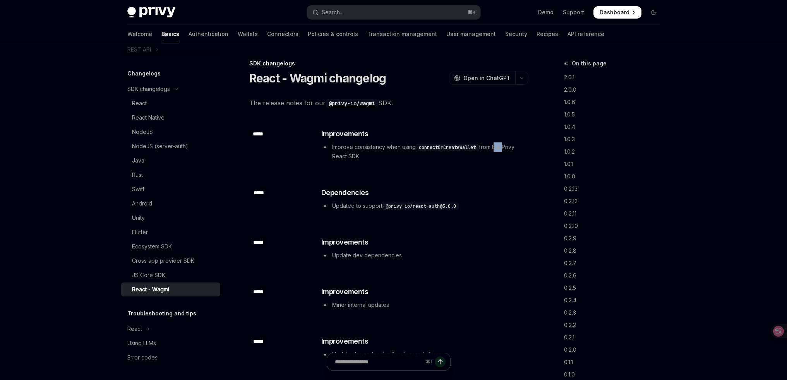
click at [502, 149] on li "Improve consistency when using connectOrCreateWallet from the Privy React SDK" at bounding box center [424, 152] width 206 height 19
click at [507, 146] on li "Improve consistency when using connectOrCreateWallet from the Privy React SDK" at bounding box center [424, 152] width 206 height 19
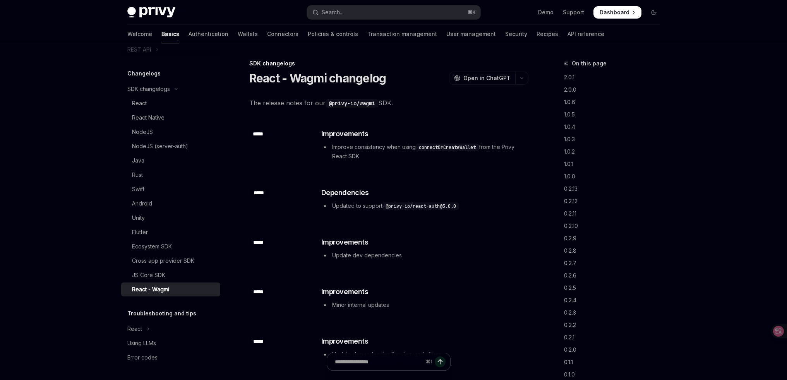
click at [368, 256] on li "Update dev dependencies" at bounding box center [424, 255] width 206 height 9
click at [257, 242] on div "*****" at bounding box center [258, 242] width 18 height 11
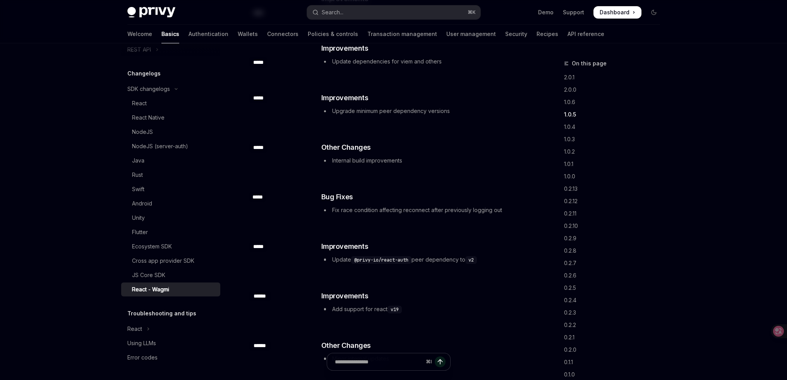
scroll to position [252, 0]
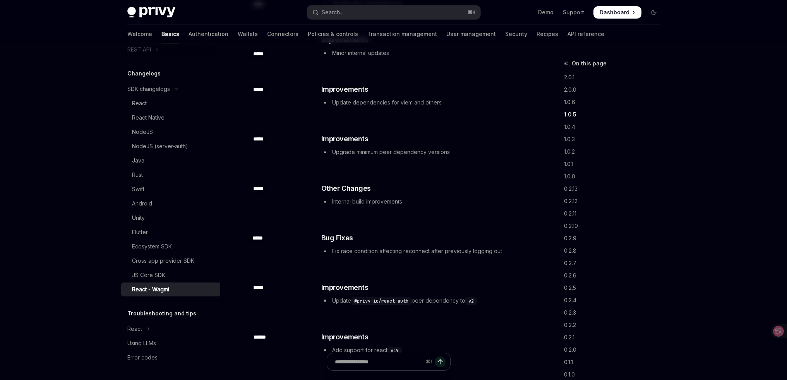
click at [455, 302] on li "Update @privy-io/react-auth peer dependency to v2" at bounding box center [424, 300] width 206 height 9
click at [455, 303] on li "Update @privy-io/react-auth peer dependency to v2" at bounding box center [424, 300] width 206 height 9
click at [483, 305] on div "​ Improvements Update @privy-io/react-auth peer dependency to v2" at bounding box center [425, 294] width 208 height 25
click at [462, 301] on li "Update @privy-io/react-auth peer dependency to v2" at bounding box center [424, 300] width 206 height 9
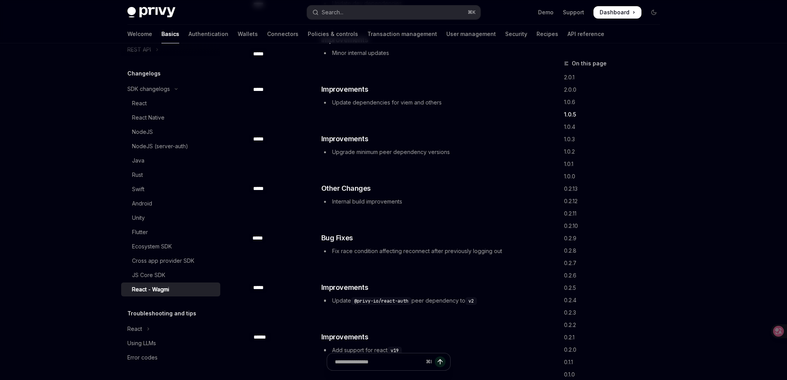
click at [462, 301] on li "Update @privy-io/react-auth peer dependency to v2" at bounding box center [424, 300] width 206 height 9
copy div "Update @privy-io/react-auth peer dependency to v2"
click at [456, 223] on div "​ ***** ​ Bug Fixes Fix race condition affecting reconnect after previously log…" at bounding box center [388, 245] width 279 height 50
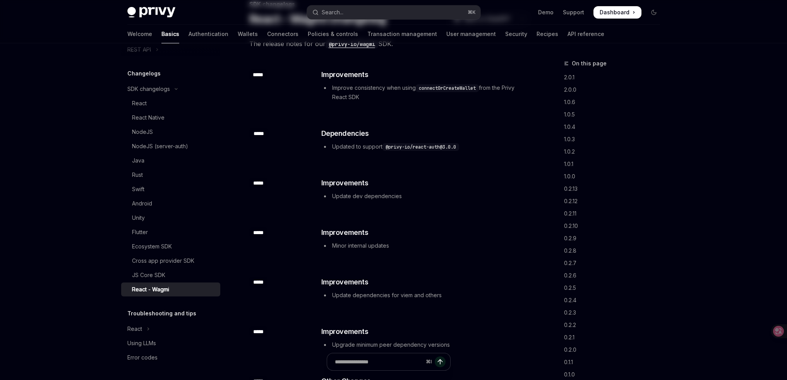
scroll to position [0, 0]
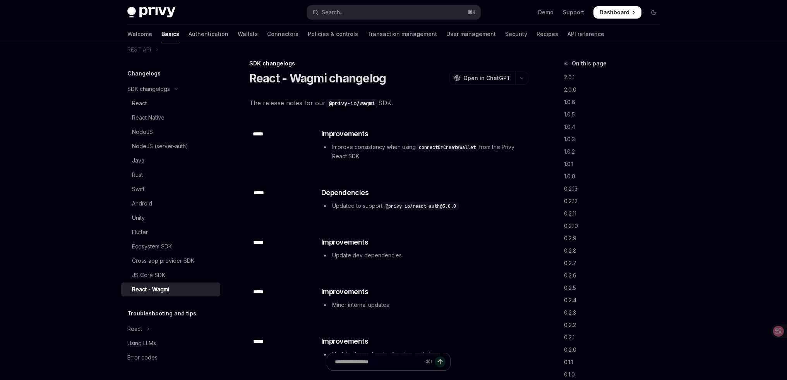
click at [434, 207] on code "@privy-io/react-auth@3.0.0" at bounding box center [421, 207] width 77 height 8
copy div "Updated to support @privy-io/react-auth@3.0.0"
click at [396, 147] on li "Improve consistency when using connectOrCreateWallet from the Privy React SDK" at bounding box center [424, 152] width 206 height 19
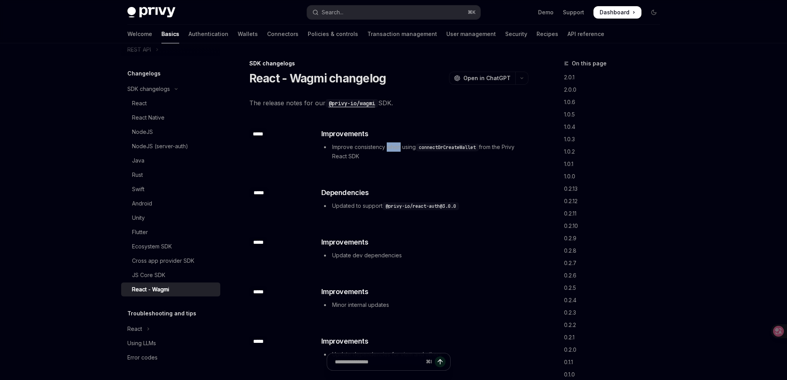
click at [396, 147] on li "Improve consistency when using connectOrCreateWallet from the Privy React SDK" at bounding box center [424, 152] width 206 height 19
copy div "Improve consistency when using connectOrCreateWallet from the Privy React SDK"
drag, startPoint x: 413, startPoint y: 181, endPoint x: 396, endPoint y: 159, distance: 27.1
click at [412, 181] on div "​ ***** ​ Dependencies Updated to support @privy-io/react-auth@3.0.0" at bounding box center [388, 200] width 279 height 50
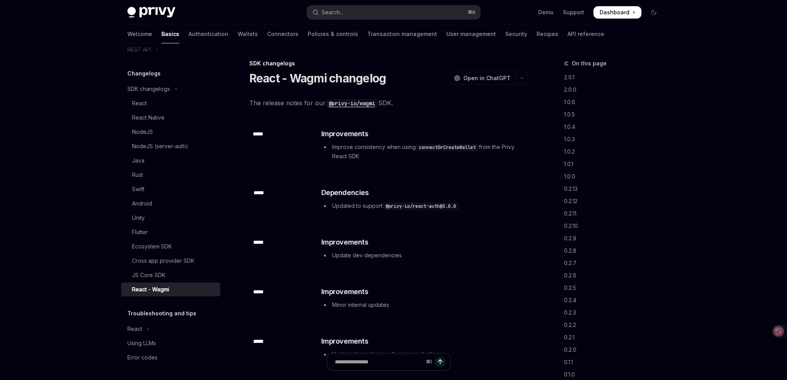
click at [269, 81] on h1 "React - Wagmi changelog" at bounding box center [317, 78] width 137 height 14
